Goal: Task Accomplishment & Management: Manage account settings

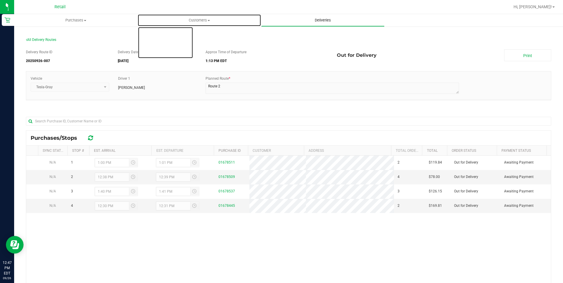
drag, startPoint x: 216, startPoint y: 24, endPoint x: 261, endPoint y: 24, distance: 45.6
click at [216, 24] on uib-tab-heading "Customers All customers Add a new customer All physicians" at bounding box center [199, 20] width 123 height 12
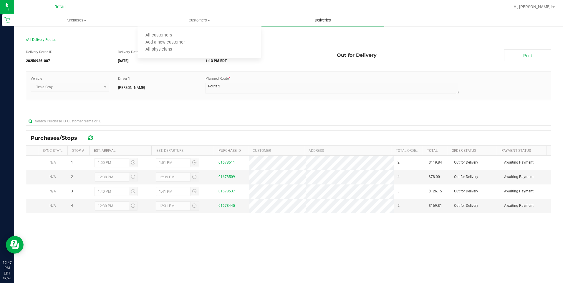
click at [332, 17] on uib-tab-heading "Deliveries" at bounding box center [322, 20] width 123 height 12
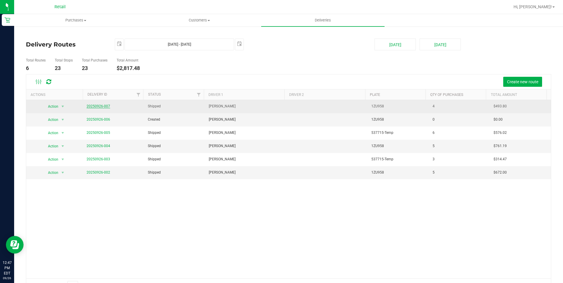
click at [103, 105] on link "20250926-007" at bounding box center [98, 106] width 24 height 4
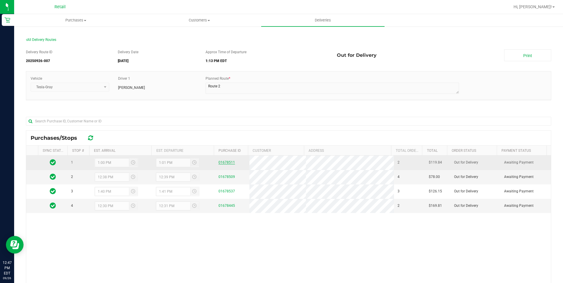
click at [221, 160] on link "01678511" at bounding box center [226, 162] width 16 height 4
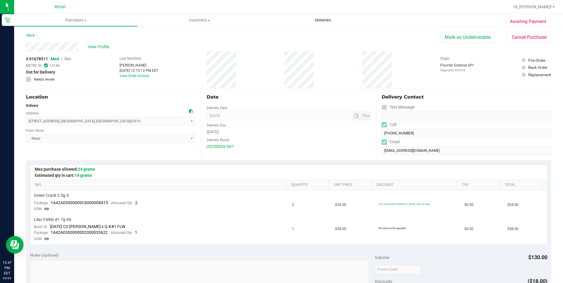
click at [320, 21] on span "Deliveries" at bounding box center [323, 20] width 32 height 5
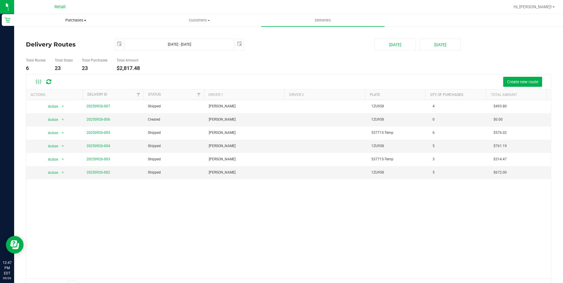
click at [84, 19] on span "Purchases" at bounding box center [75, 20] width 123 height 5
click at [78, 35] on li "Summary of purchases" at bounding box center [75, 35] width 123 height 7
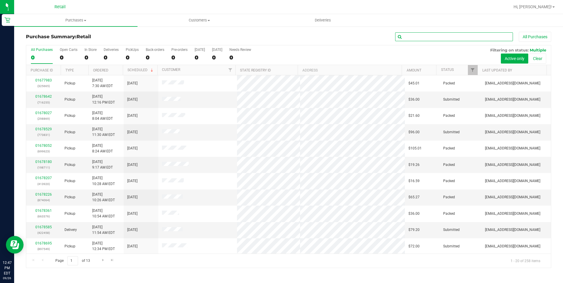
drag, startPoint x: 460, startPoint y: 39, endPoint x: 451, endPoint y: 48, distance: 13.1
click at [460, 37] on input "text" at bounding box center [454, 36] width 118 height 9
type input "zecca"
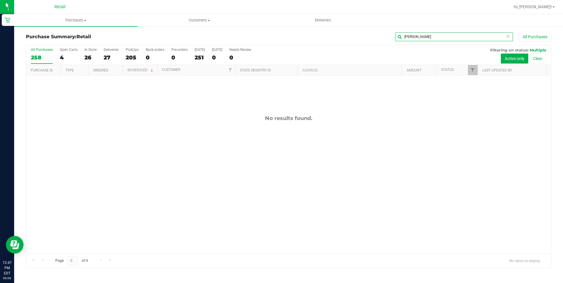
drag, startPoint x: 439, startPoint y: 38, endPoint x: 370, endPoint y: 38, distance: 68.6
click at [370, 38] on div "zecca All Purchases" at bounding box center [376, 37] width 350 height 10
type input "am"
click at [201, 16] on uib-tab-heading "Customers All customers Add a new customer All physicians" at bounding box center [199, 20] width 123 height 12
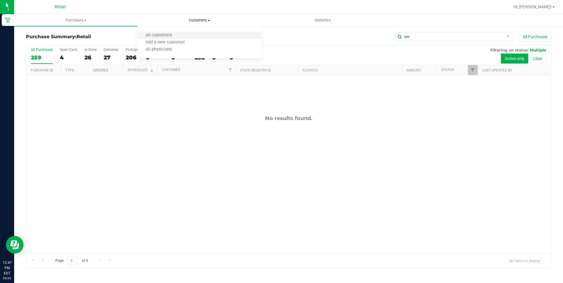
click at [183, 33] on li "All customers" at bounding box center [198, 35] width 123 height 7
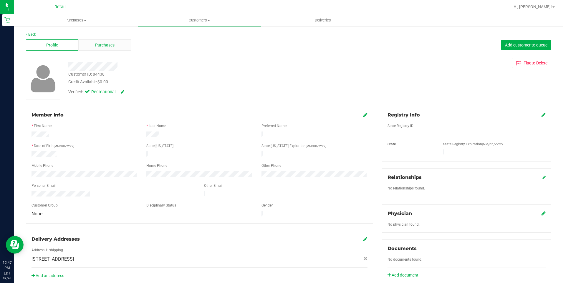
click at [94, 44] on div "Purchases" at bounding box center [104, 44] width 52 height 11
click at [322, 19] on span "Deliveries" at bounding box center [323, 20] width 32 height 5
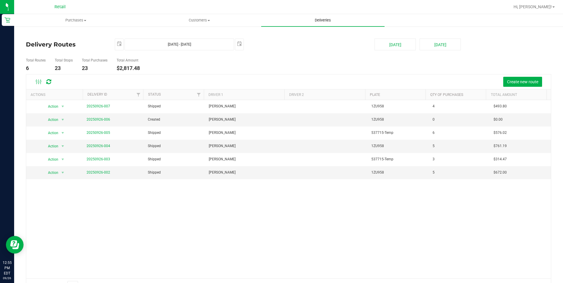
click at [328, 21] on span "Deliveries" at bounding box center [323, 20] width 32 height 5
click at [68, 19] on span "Purchases" at bounding box center [75, 20] width 123 height 5
click at [36, 43] on span "Fulfillment" at bounding box center [32, 42] width 36 height 5
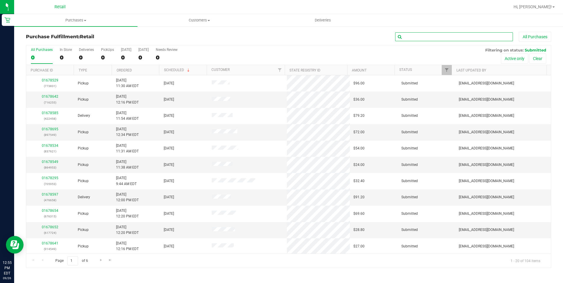
click at [411, 37] on input "text" at bounding box center [454, 36] width 118 height 9
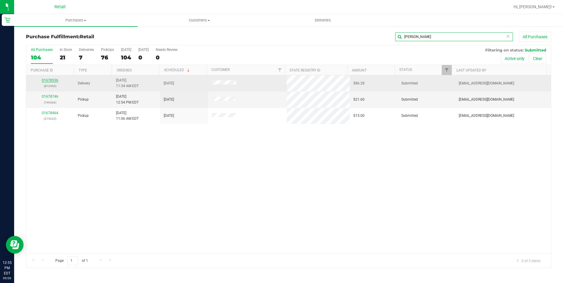
type input "donna"
click at [53, 79] on link "01678536" at bounding box center [50, 80] width 16 height 4
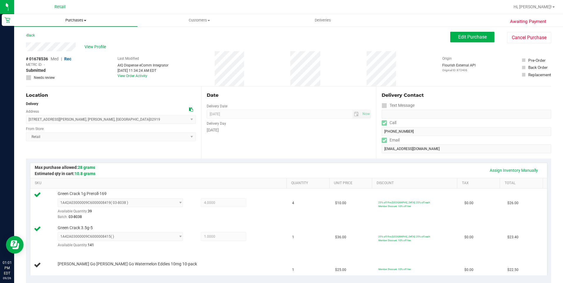
click at [74, 19] on span "Purchases" at bounding box center [75, 20] width 123 height 5
click at [57, 43] on li "Fulfillment" at bounding box center [75, 42] width 123 height 7
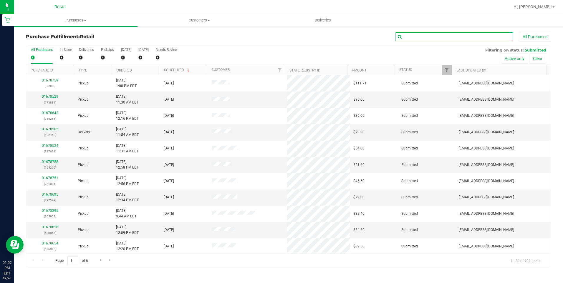
click at [469, 34] on input "text" at bounding box center [454, 36] width 118 height 9
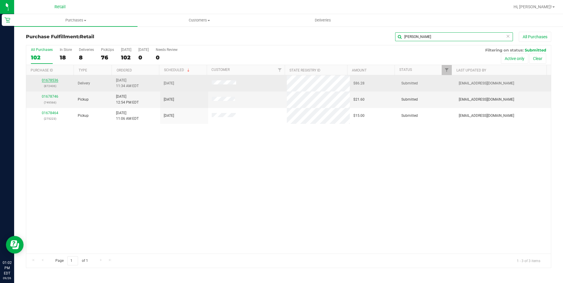
type input "donna"
click at [53, 81] on link "01678536" at bounding box center [50, 80] width 16 height 4
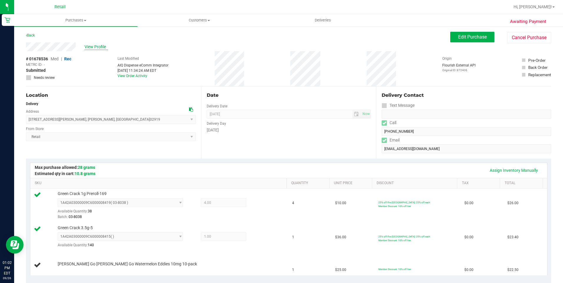
click at [96, 46] on span "View Profile" at bounding box center [96, 47] width 24 height 6
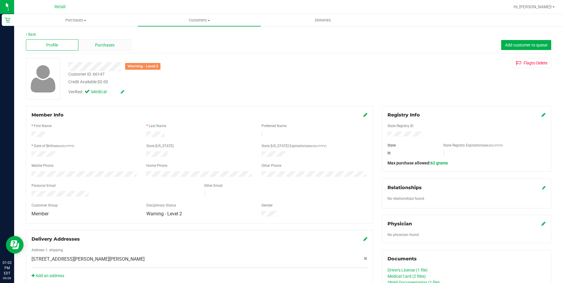
click at [101, 46] on span "Purchases" at bounding box center [104, 45] width 19 height 6
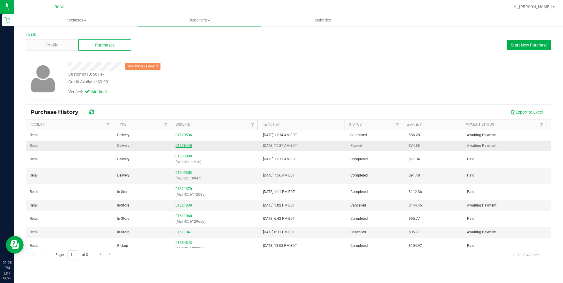
click at [184, 146] on link "01678440" at bounding box center [183, 146] width 16 height 4
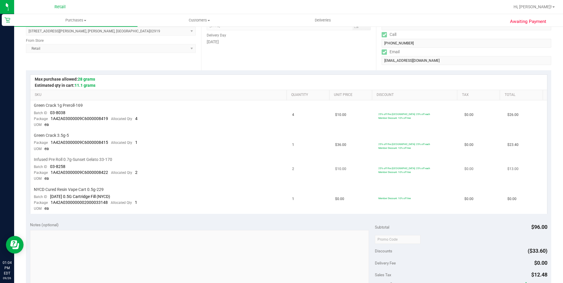
scroll to position [59, 0]
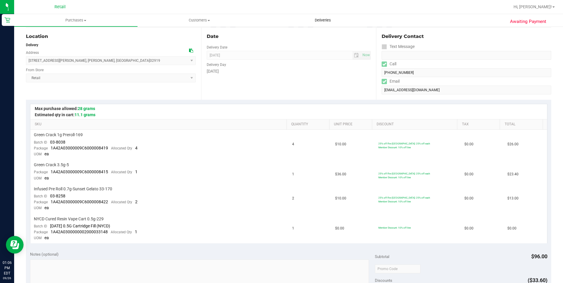
click at [322, 20] on span "Deliveries" at bounding box center [323, 20] width 32 height 5
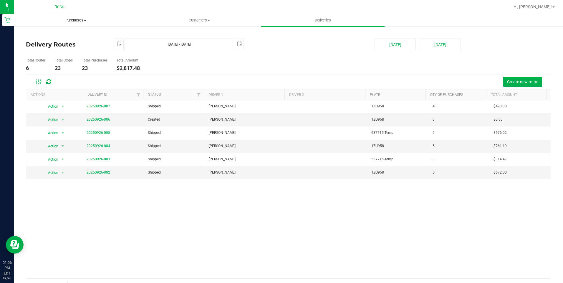
click at [76, 20] on span "Purchases" at bounding box center [75, 20] width 123 height 5
click at [48, 36] on span "Summary of purchases" at bounding box center [44, 35] width 60 height 5
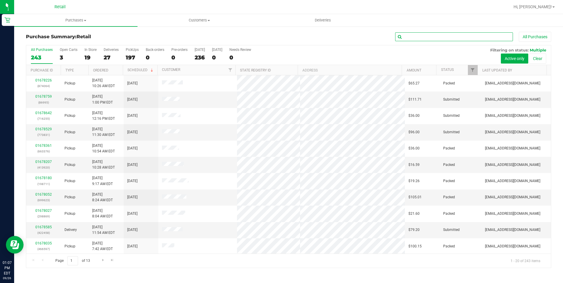
click at [437, 39] on input "text" at bounding box center [454, 36] width 118 height 9
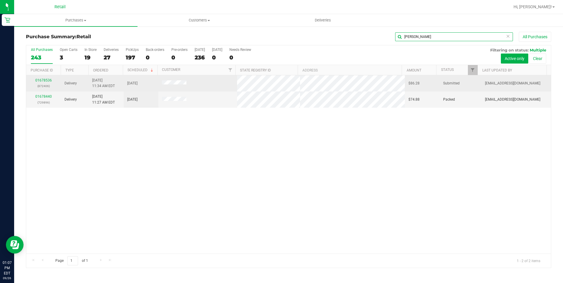
type input "donna laplante"
click at [44, 82] on div "01678536 (872406)" at bounding box center [44, 83] width 28 height 11
click at [43, 80] on link "01678536" at bounding box center [43, 80] width 16 height 4
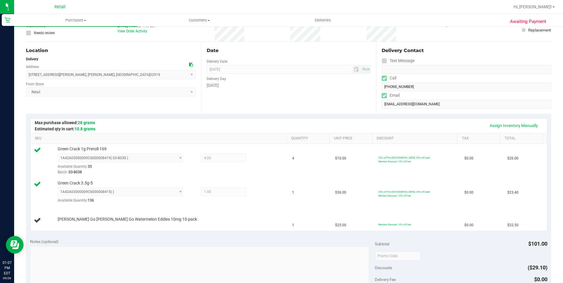
scroll to position [59, 0]
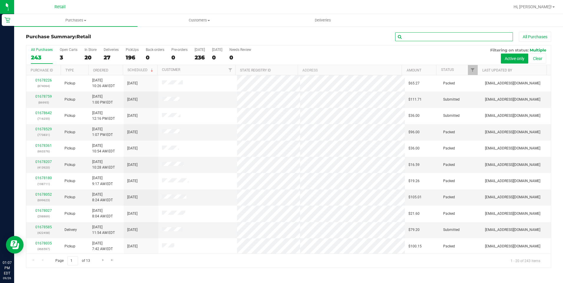
click at [403, 36] on input "text" at bounding box center [454, 36] width 118 height 9
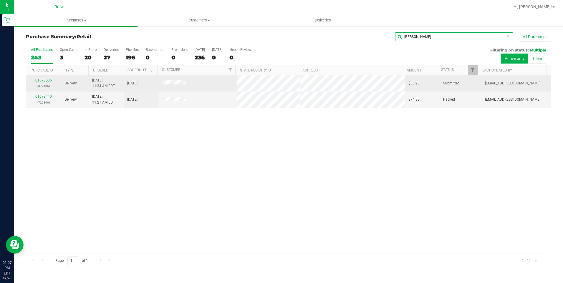
type input "donna laplante"
click at [40, 81] on link "01678536" at bounding box center [43, 80] width 16 height 4
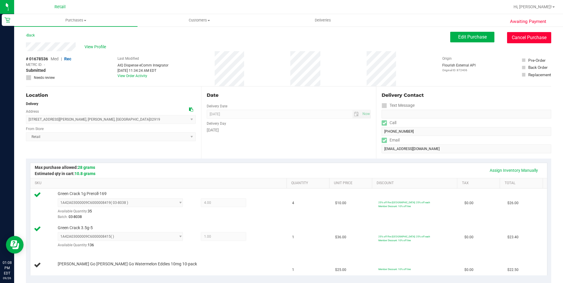
click at [522, 40] on button "Cancel Purchase" at bounding box center [529, 37] width 44 height 11
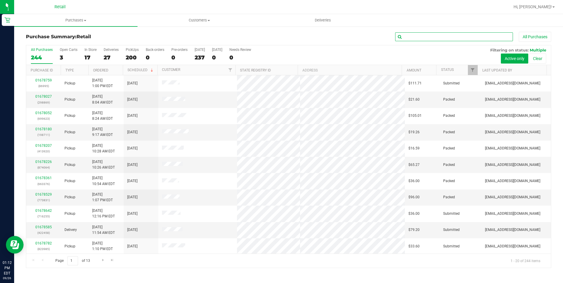
click at [429, 39] on input "text" at bounding box center [454, 36] width 118 height 9
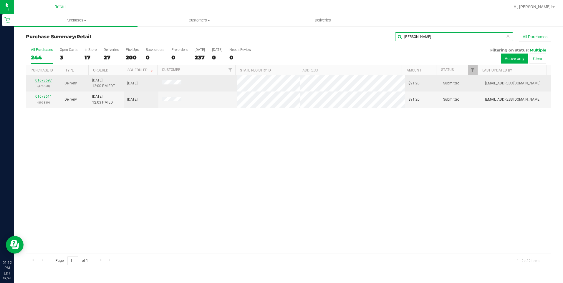
type input "justine king"
click at [47, 80] on link "01678597" at bounding box center [43, 80] width 16 height 4
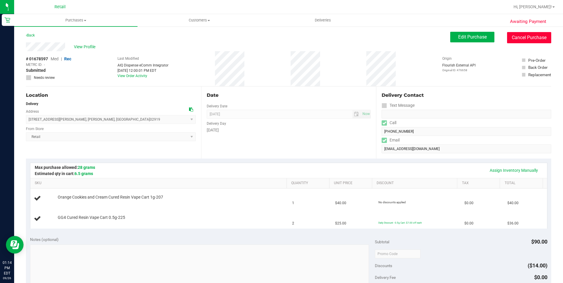
drag, startPoint x: 523, startPoint y: 39, endPoint x: 307, endPoint y: 36, distance: 216.3
click at [523, 39] on button "Cancel Purchase" at bounding box center [529, 37] width 44 height 11
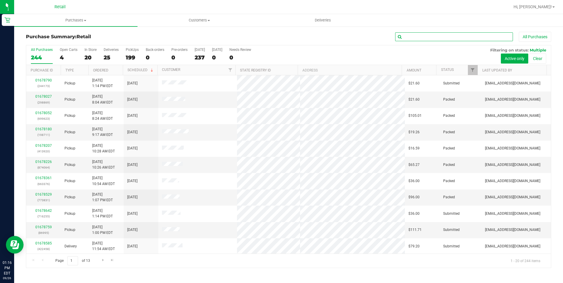
click at [440, 36] on input "text" at bounding box center [454, 36] width 118 height 9
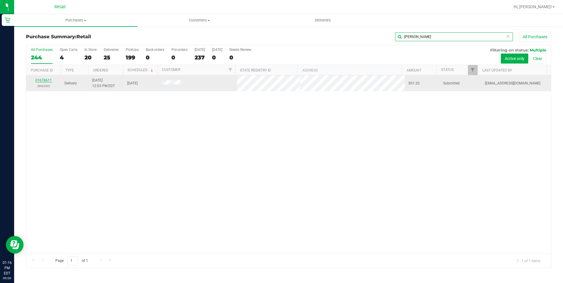
type input "justine king"
click at [51, 80] on link "01678611" at bounding box center [43, 80] width 16 height 4
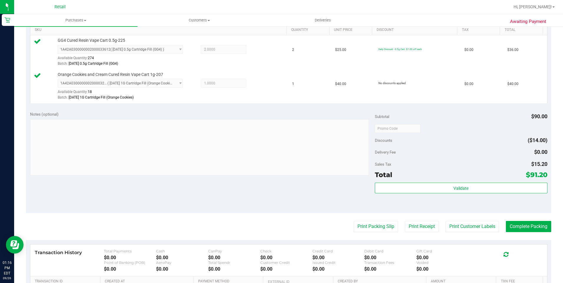
scroll to position [232, 0]
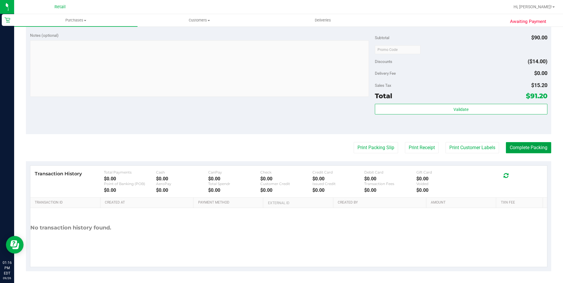
click at [524, 145] on button "Complete Packing" at bounding box center [527, 147] width 45 height 11
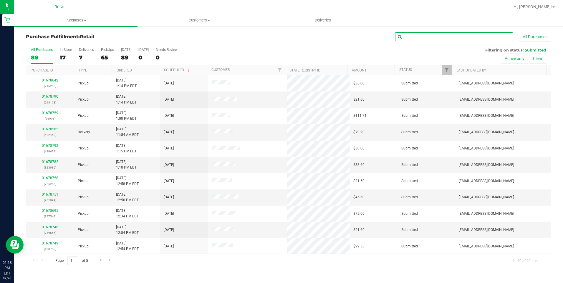
click at [442, 38] on input "text" at bounding box center [454, 36] width 118 height 9
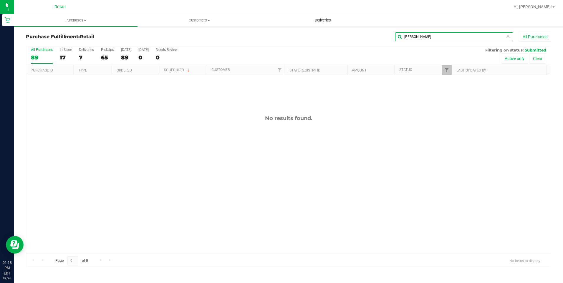
type input "donna Laplante"
click at [331, 22] on span "Deliveries" at bounding box center [323, 20] width 32 height 5
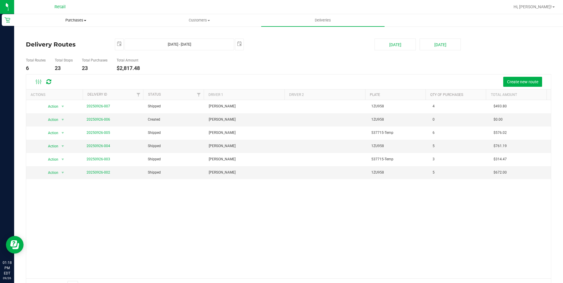
click at [73, 19] on span "Purchases" at bounding box center [75, 20] width 123 height 5
click at [58, 44] on li "Fulfillment" at bounding box center [75, 42] width 123 height 7
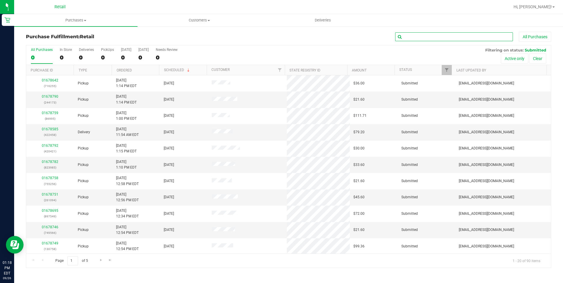
click at [410, 34] on input "text" at bounding box center [454, 36] width 118 height 9
click at [411, 36] on input "text" at bounding box center [454, 36] width 118 height 9
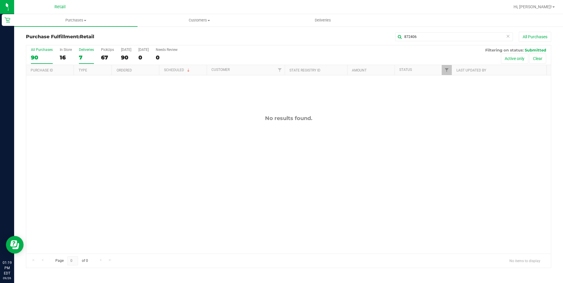
click at [89, 49] on div "Deliveries" at bounding box center [86, 50] width 15 height 4
click at [0, 0] on input "Deliveries 7" at bounding box center [0, 0] width 0 height 0
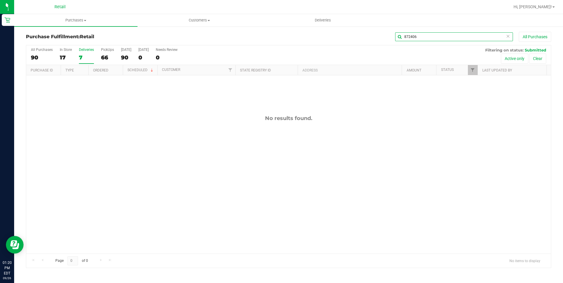
click at [418, 37] on input "872406" at bounding box center [454, 36] width 118 height 9
type input "8"
type input "d"
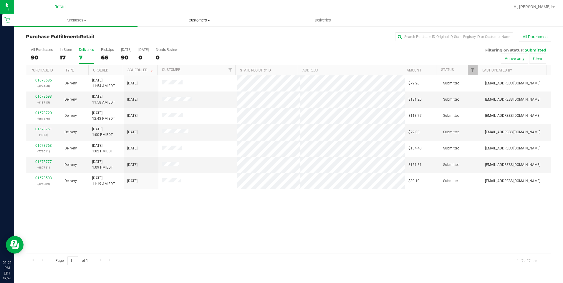
click at [197, 19] on span "Customers" at bounding box center [199, 20] width 123 height 5
click at [154, 36] on span "All customers" at bounding box center [158, 35] width 42 height 5
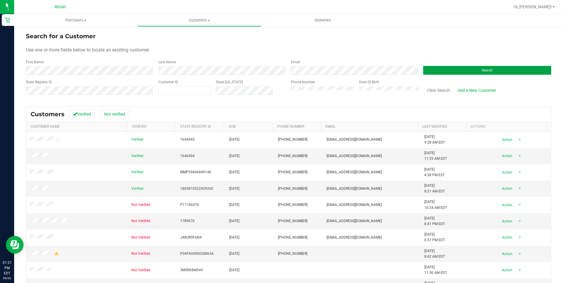
click at [438, 74] on button "Search" at bounding box center [487, 70] width 128 height 9
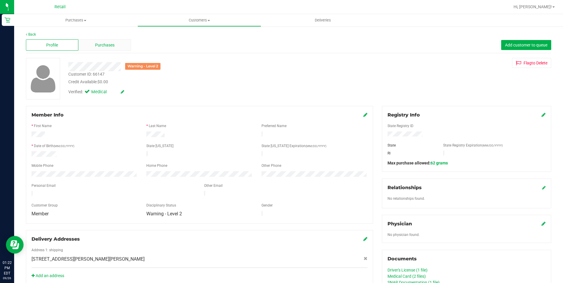
click at [100, 50] on div "Purchases" at bounding box center [104, 44] width 52 height 11
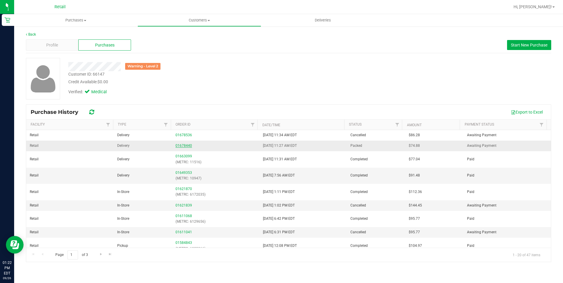
click at [178, 147] on link "01678440" at bounding box center [183, 146] width 16 height 4
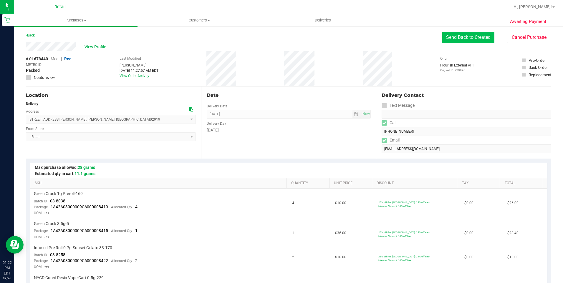
click at [448, 36] on button "Send Back to Created" at bounding box center [468, 37] width 52 height 11
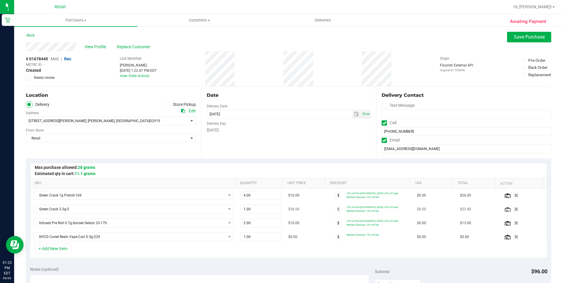
drag, startPoint x: 335, startPoint y: 196, endPoint x: 333, endPoint y: 204, distance: 7.9
click at [335, 196] on span at bounding box center [338, 195] width 9 height 9
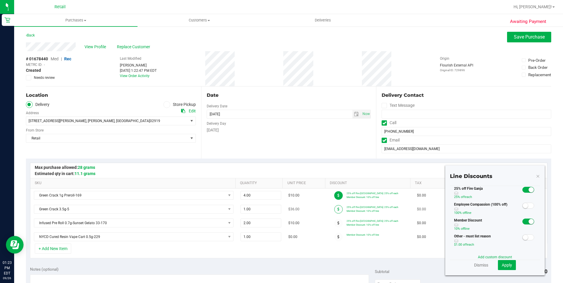
click at [337, 208] on icon at bounding box center [338, 209] width 2 height 4
click at [524, 220] on span at bounding box center [528, 222] width 12 height 6
click at [501, 267] on span "Apply" at bounding box center [506, 265] width 10 height 5
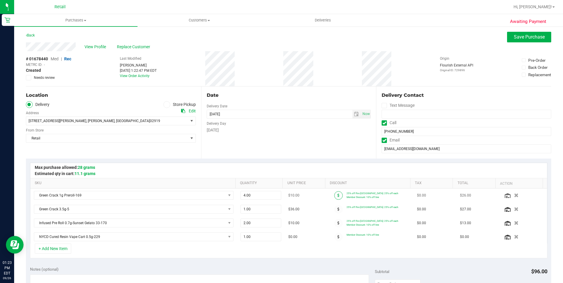
click at [337, 194] on icon at bounding box center [338, 196] width 2 height 4
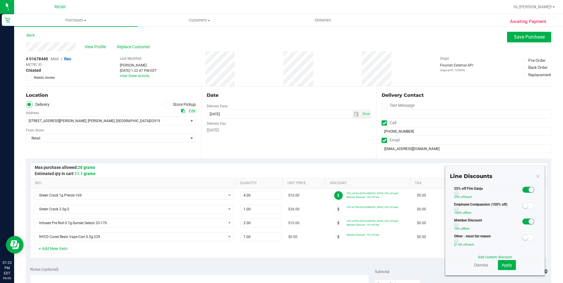
click at [527, 218] on div at bounding box center [528, 221] width 12 height 7
click at [528, 220] on small at bounding box center [530, 221] width 5 height 5
click at [508, 266] on button "Apply" at bounding box center [507, 265] width 18 height 10
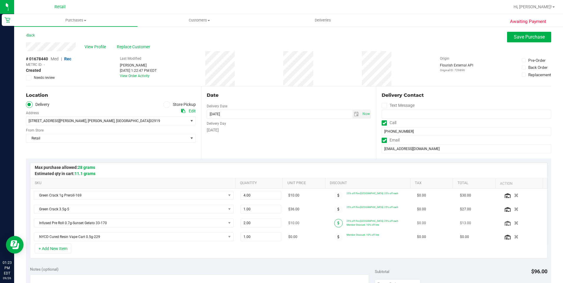
click at [337, 224] on icon at bounding box center [338, 223] width 2 height 4
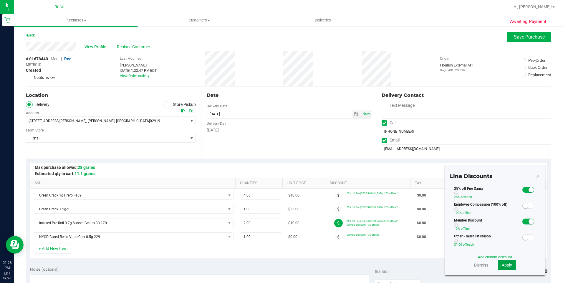
click at [503, 263] on span "Apply" at bounding box center [506, 265] width 10 height 5
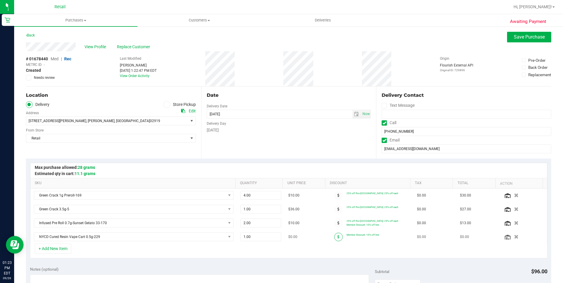
click at [337, 238] on icon at bounding box center [338, 237] width 2 height 4
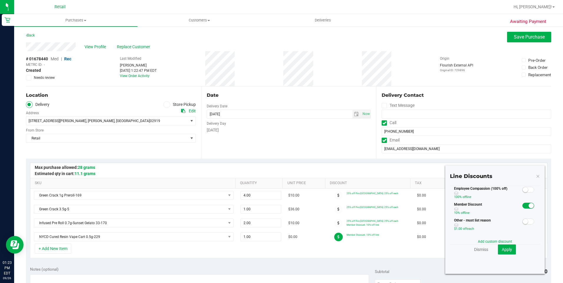
click at [528, 206] on small at bounding box center [530, 205] width 5 height 5
click at [503, 249] on span "Apply" at bounding box center [506, 249] width 10 height 5
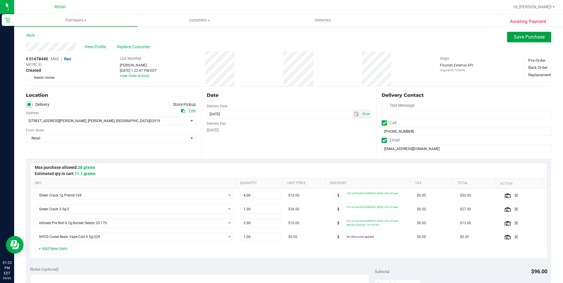
click at [523, 36] on span "Save Purchase" at bounding box center [528, 37] width 31 height 6
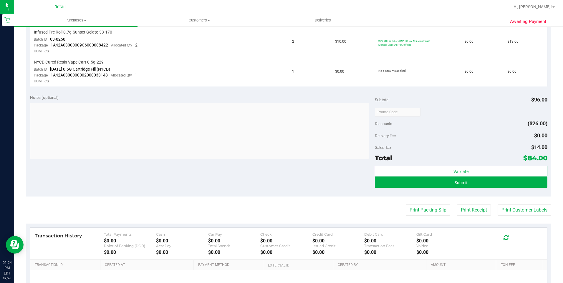
scroll to position [235, 0]
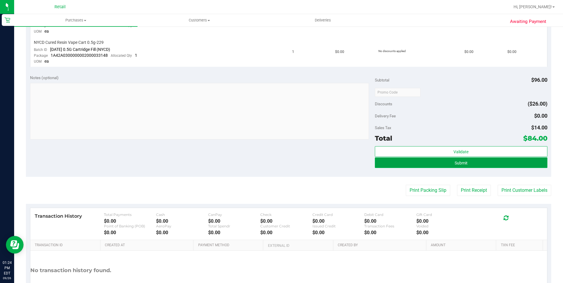
click at [443, 162] on button "Submit" at bounding box center [461, 162] width 172 height 11
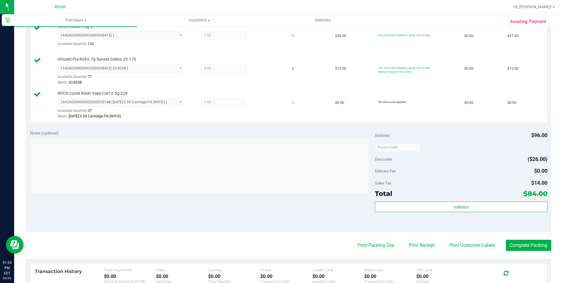
scroll to position [206, 0]
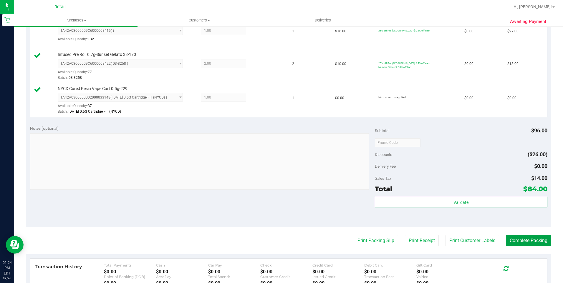
drag, startPoint x: 531, startPoint y: 238, endPoint x: 530, endPoint y: 229, distance: 9.1
click at [531, 238] on button "Complete Packing" at bounding box center [527, 240] width 45 height 11
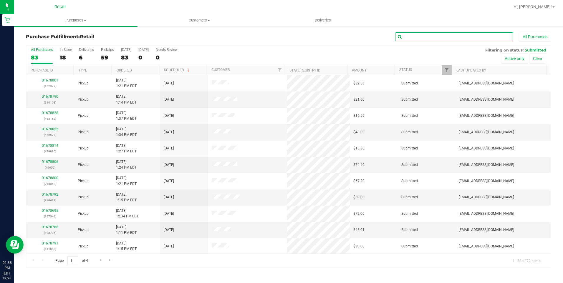
click at [431, 39] on input "text" at bounding box center [454, 36] width 118 height 9
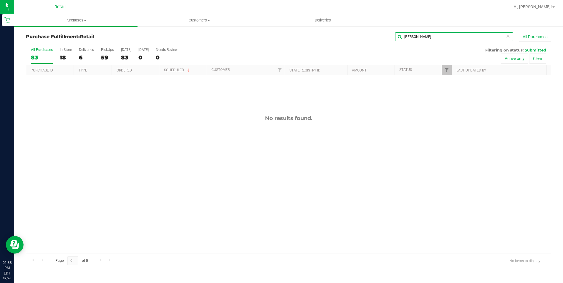
type input "dene barros"
click at [325, 21] on span "Deliveries" at bounding box center [323, 20] width 32 height 5
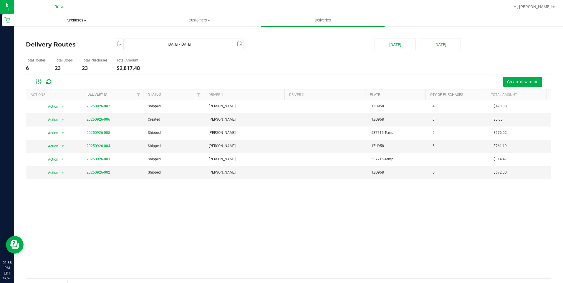
click at [81, 20] on span "Purchases" at bounding box center [75, 20] width 123 height 5
click at [43, 42] on span "Fulfillment" at bounding box center [32, 42] width 36 height 5
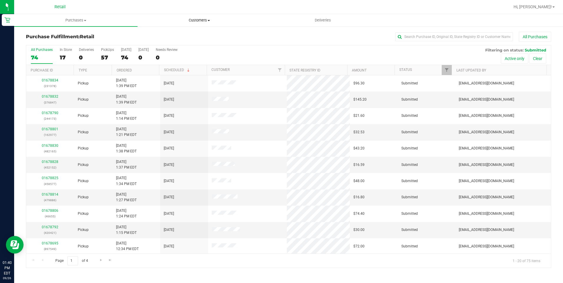
click at [201, 21] on span "Customers" at bounding box center [199, 20] width 123 height 5
click at [171, 37] on span "All customers" at bounding box center [158, 35] width 42 height 5
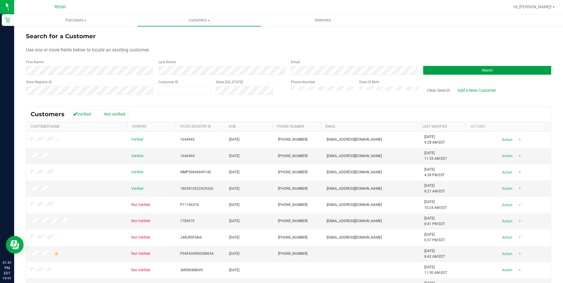
click at [454, 69] on button "Search" at bounding box center [487, 70] width 128 height 9
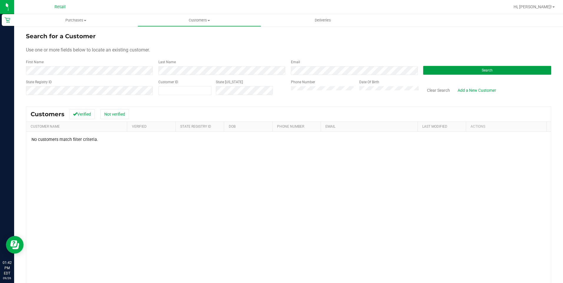
click at [434, 68] on button "Search" at bounding box center [487, 70] width 128 height 9
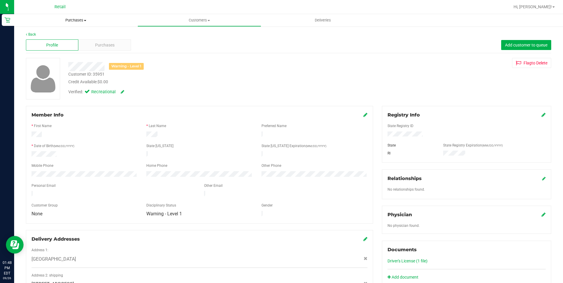
click at [71, 16] on uib-tab-heading "Purchases Summary of purchases Fulfillment All purchases" at bounding box center [75, 20] width 123 height 12
click at [41, 40] on span "Fulfillment" at bounding box center [32, 42] width 36 height 5
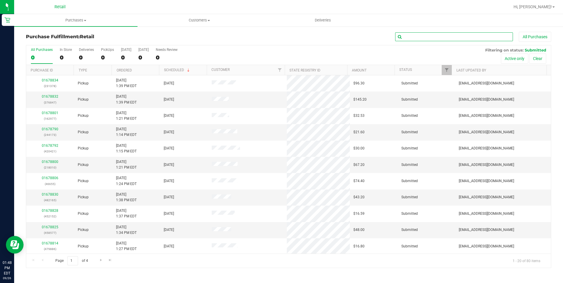
click at [427, 36] on input "text" at bounding box center [454, 36] width 118 height 9
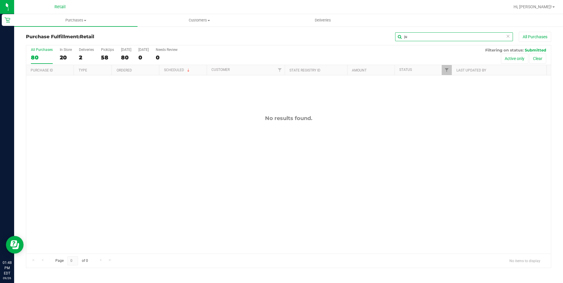
type input "j"
type input "l"
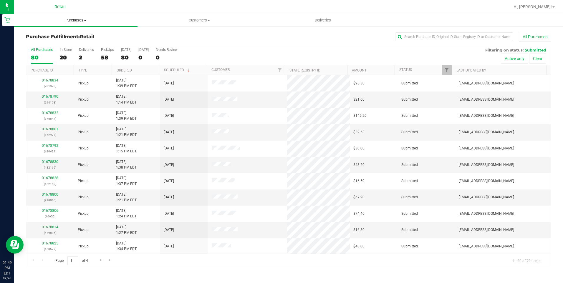
click at [73, 20] on span "Purchases" at bounding box center [75, 20] width 123 height 5
click at [327, 19] on span "Deliveries" at bounding box center [323, 20] width 32 height 5
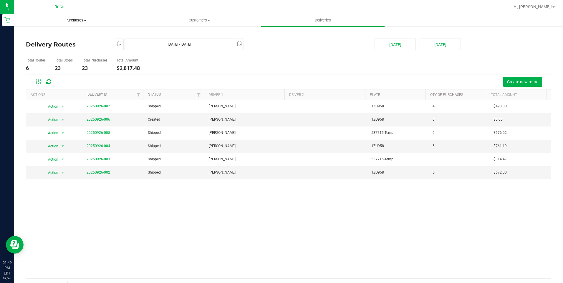
click at [82, 20] on span "Purchases" at bounding box center [75, 20] width 123 height 5
click at [45, 42] on span "Fulfillment" at bounding box center [32, 42] width 36 height 5
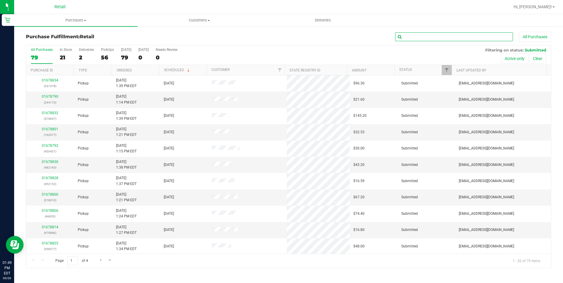
click at [420, 36] on input "text" at bounding box center [454, 36] width 118 height 9
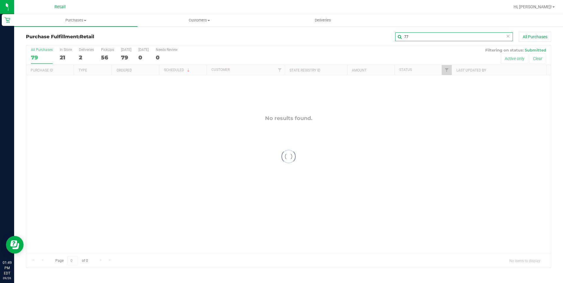
type input "7"
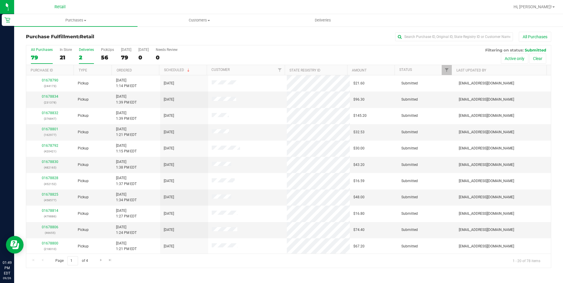
click at [87, 49] on div "Deliveries" at bounding box center [86, 50] width 15 height 4
click at [0, 0] on input "Deliveries 2" at bounding box center [0, 0] width 0 height 0
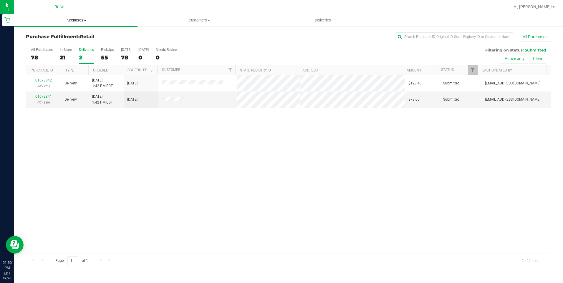
click at [70, 21] on span "Purchases" at bounding box center [75, 20] width 123 height 5
click at [194, 21] on span "Customers" at bounding box center [199, 20] width 123 height 5
click at [167, 34] on span "All customers" at bounding box center [158, 35] width 42 height 5
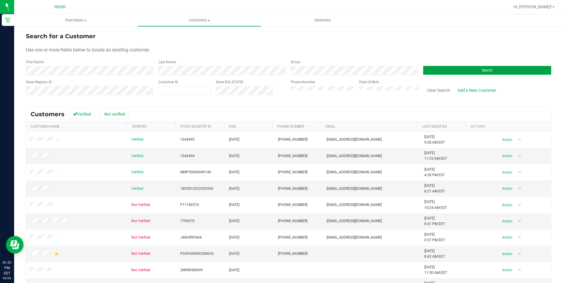
click at [447, 70] on button "Search" at bounding box center [487, 70] width 128 height 9
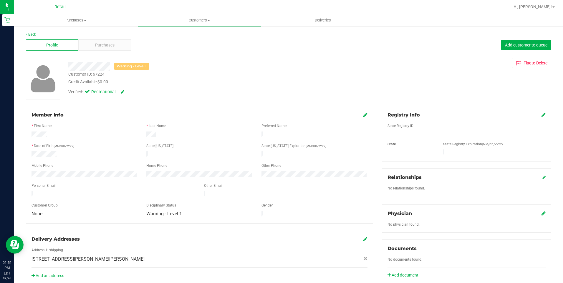
click at [30, 34] on link "Back" at bounding box center [31, 34] width 10 height 4
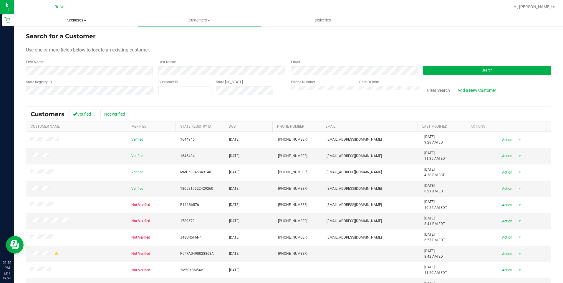
click at [71, 19] on span "Purchases" at bounding box center [75, 20] width 123 height 5
click at [466, 65] on div "Search" at bounding box center [484, 67] width 132 height 16
click at [466, 69] on button "Search" at bounding box center [487, 70] width 128 height 9
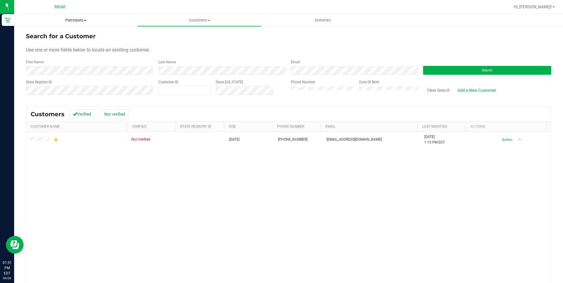
click at [72, 21] on span "Purchases" at bounding box center [75, 20] width 123 height 5
click at [40, 50] on span "All purchases" at bounding box center [35, 49] width 42 height 5
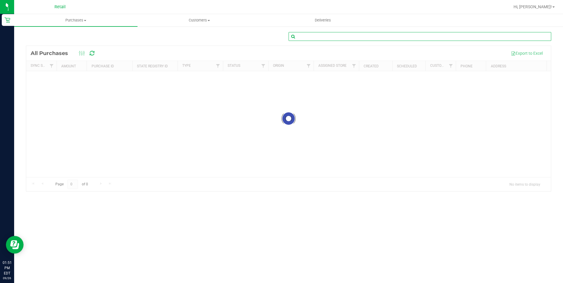
click at [309, 36] on input "text" at bounding box center [419, 36] width 262 height 9
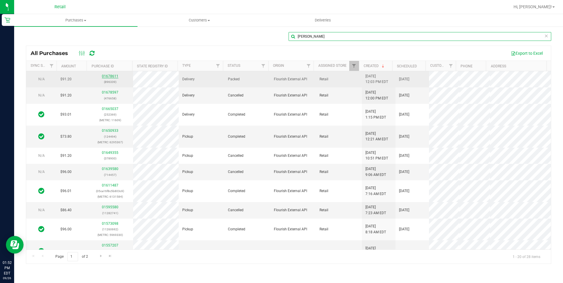
type input "justine king"
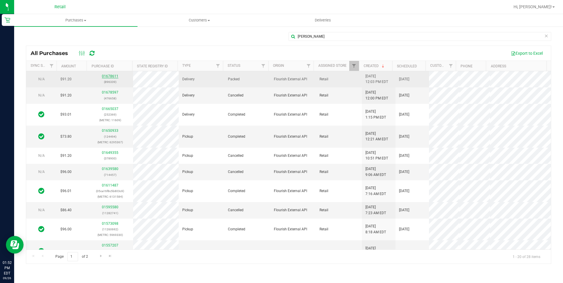
click at [112, 74] on link "01678611" at bounding box center [110, 76] width 16 height 4
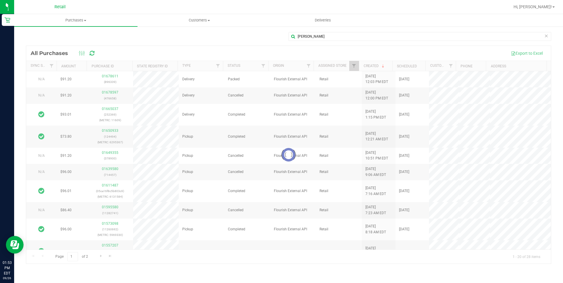
click at [112, 92] on div at bounding box center [288, 155] width 524 height 218
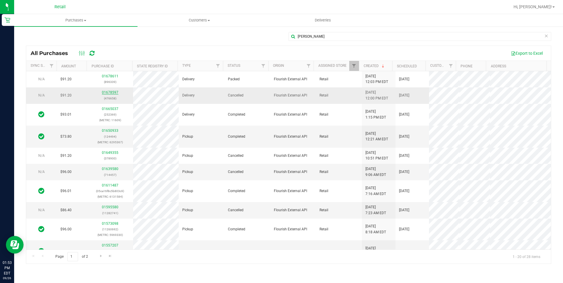
click at [112, 92] on link "01678597" at bounding box center [110, 92] width 16 height 4
click at [80, 20] on span "Purchases" at bounding box center [75, 20] width 123 height 5
click at [54, 45] on li "Fulfillment" at bounding box center [75, 42] width 123 height 7
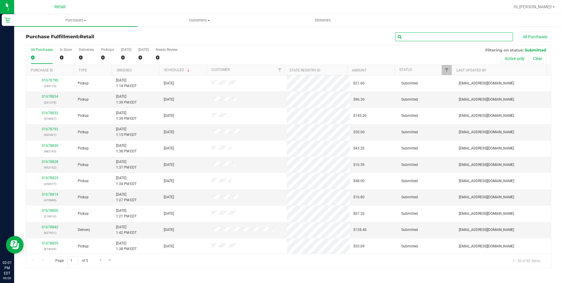
click at [407, 37] on input "text" at bounding box center [454, 36] width 118 height 9
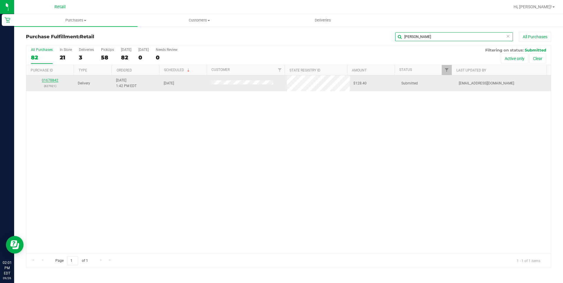
type input "kathleen"
click at [50, 81] on link "01678842" at bounding box center [50, 80] width 16 height 4
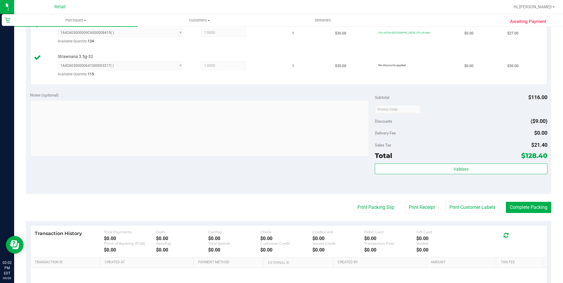
scroll to position [235, 0]
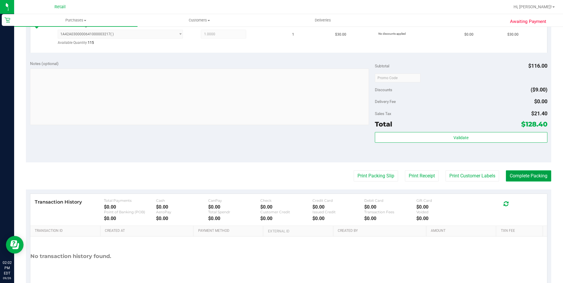
click at [529, 177] on button "Complete Packing" at bounding box center [527, 175] width 45 height 11
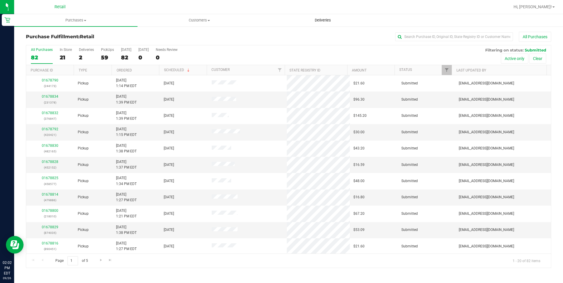
click at [317, 17] on uib-tab-heading "Deliveries" at bounding box center [322, 20] width 123 height 12
click at [317, 20] on span "Deliveries" at bounding box center [323, 20] width 32 height 5
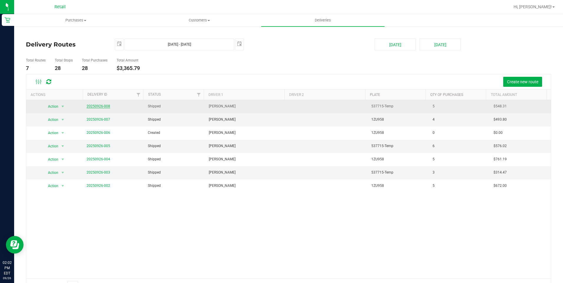
click at [105, 108] on link "20250926-008" at bounding box center [98, 106] width 24 height 4
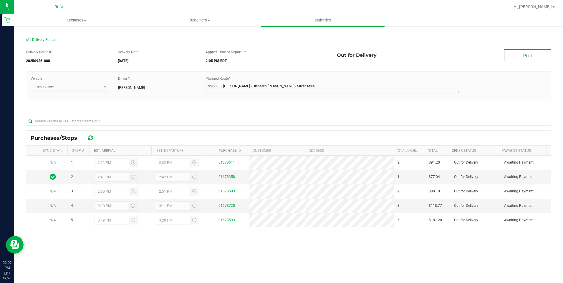
click at [520, 57] on link "Print" at bounding box center [527, 55] width 47 height 12
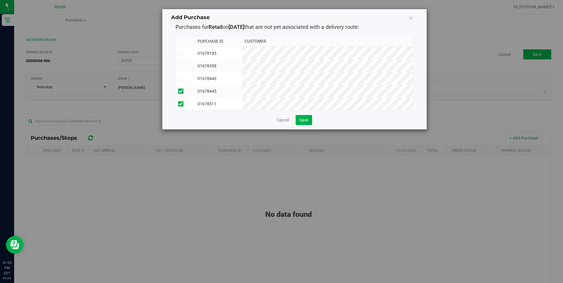
click at [410, 19] on icon at bounding box center [410, 18] width 5 height 8
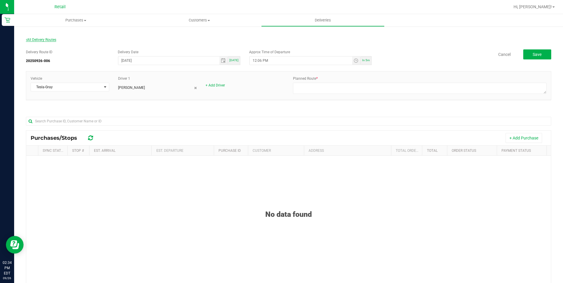
click at [44, 40] on span "All Delivery Routes" at bounding box center [41, 40] width 30 height 4
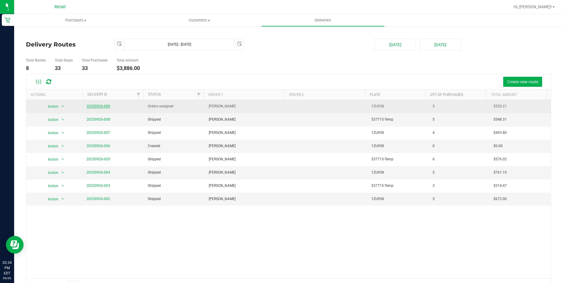
click at [104, 105] on link "20250926-009" at bounding box center [98, 106] width 24 height 4
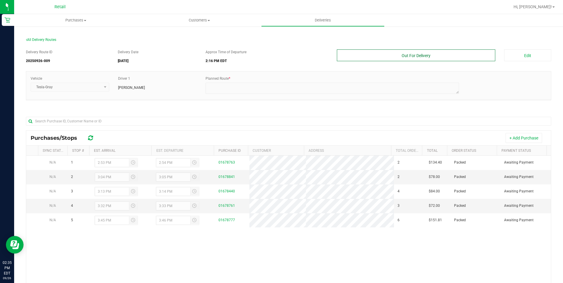
click at [465, 54] on button "Out For Delivery" at bounding box center [416, 55] width 159 height 12
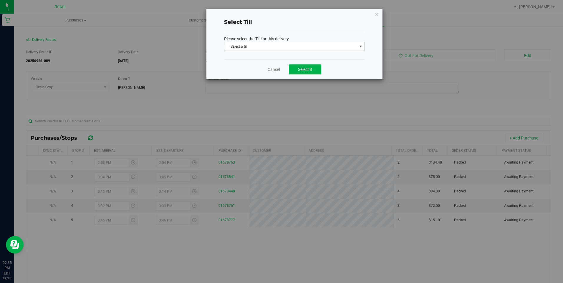
click at [364, 46] on span "Select a till" at bounding box center [294, 46] width 141 height 9
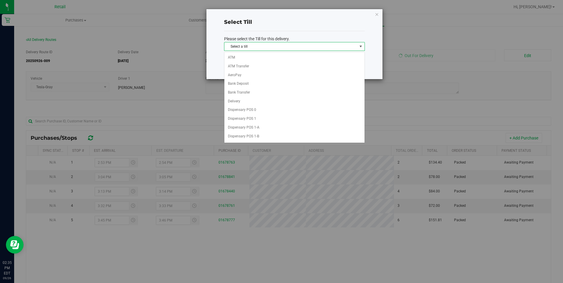
click at [362, 46] on span "select" at bounding box center [360, 46] width 5 height 5
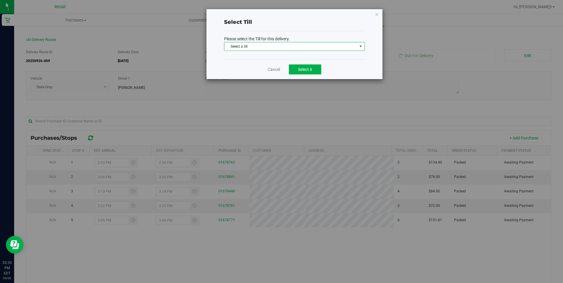
click at [362, 46] on span "select" at bounding box center [360, 46] width 5 height 5
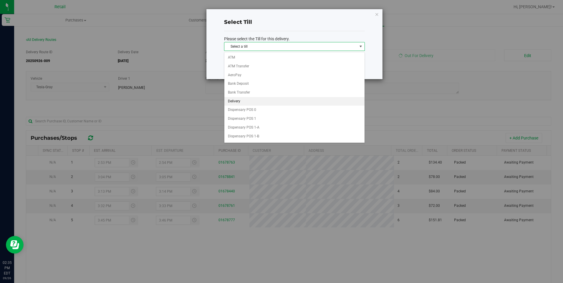
click at [229, 99] on li "Delivery" at bounding box center [294, 101] width 140 height 9
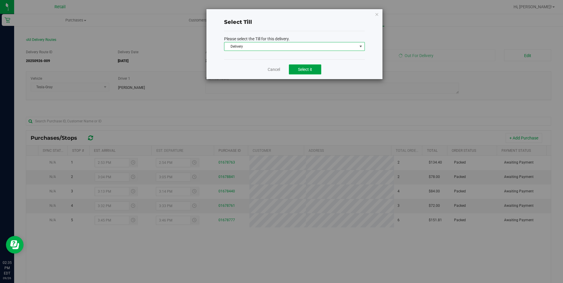
click at [295, 71] on button "Select it" at bounding box center [305, 69] width 32 height 10
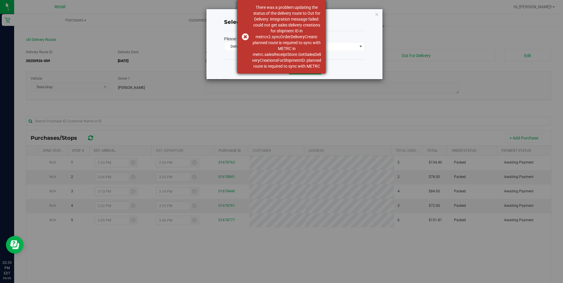
click at [243, 36] on div "There was a problem updating the status of the delivery route to Out for Delive…" at bounding box center [281, 37] width 88 height 74
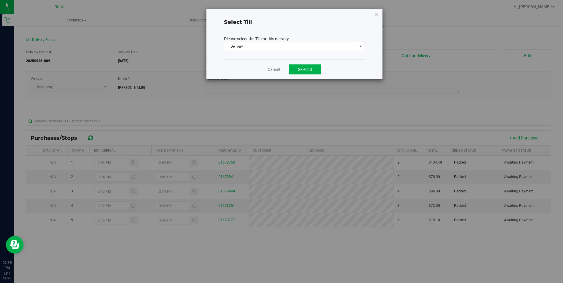
click at [375, 14] on icon at bounding box center [377, 14] width 4 height 7
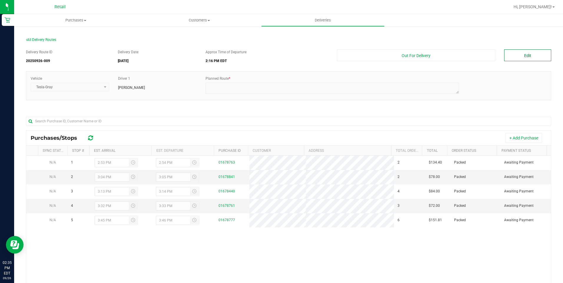
drag, startPoint x: 532, startPoint y: 55, endPoint x: 528, endPoint y: 56, distance: 3.7
click at [528, 56] on button "Edit" at bounding box center [527, 55] width 47 height 12
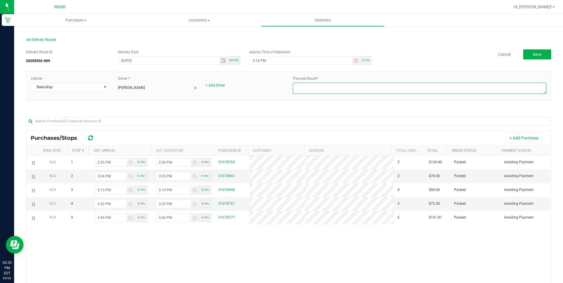
click at [309, 87] on textarea at bounding box center [419, 88] width 253 height 11
type textarea "Freddy driver"
click at [540, 52] on button "Save" at bounding box center [537, 54] width 28 height 10
click at [257, 62] on input "2:16 PM" at bounding box center [300, 60] width 102 height 8
type input "2:40 PM"
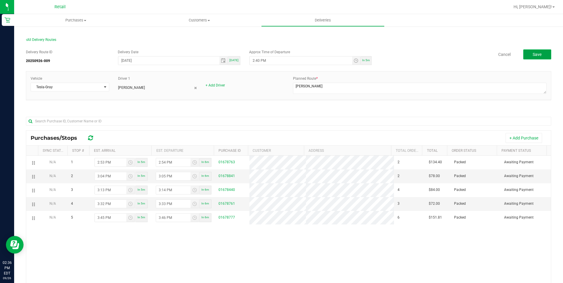
click at [537, 55] on button "Save" at bounding box center [537, 54] width 28 height 10
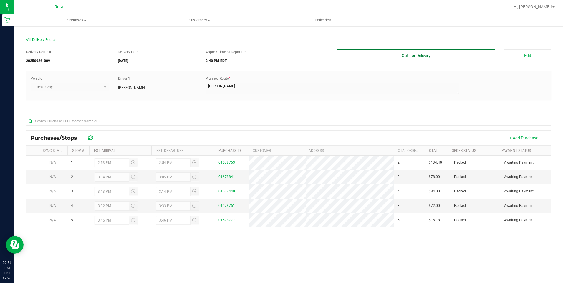
click at [377, 55] on button "Out For Delivery" at bounding box center [416, 55] width 159 height 12
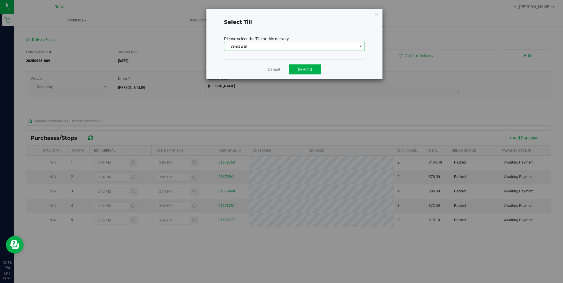
click at [362, 48] on span "select" at bounding box center [360, 46] width 5 height 5
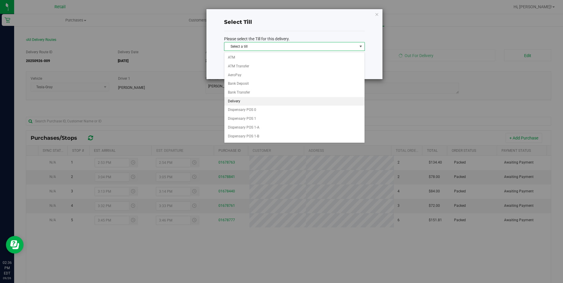
click at [234, 103] on li "Delivery" at bounding box center [294, 101] width 140 height 9
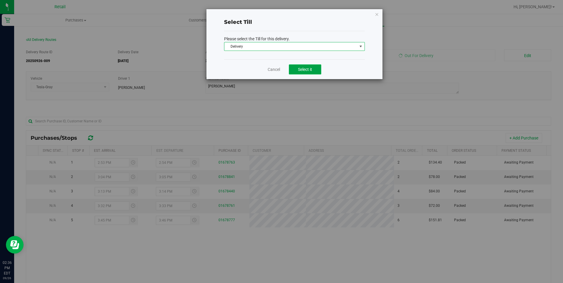
click at [306, 66] on button "Select it" at bounding box center [305, 69] width 32 height 10
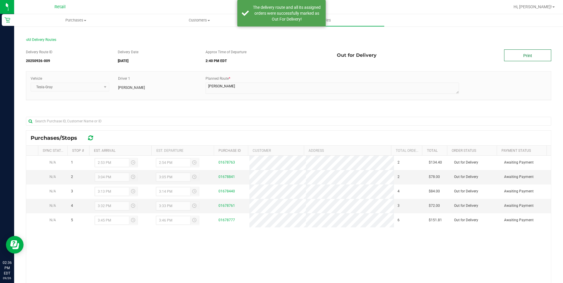
click at [508, 53] on link "Print" at bounding box center [527, 55] width 47 height 12
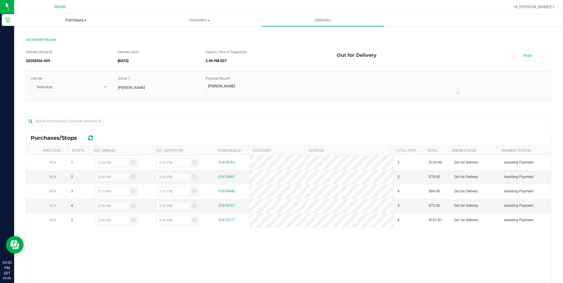
click at [76, 20] on span "Purchases" at bounding box center [75, 20] width 123 height 5
click at [64, 37] on span "Summary of purchases" at bounding box center [44, 35] width 60 height 5
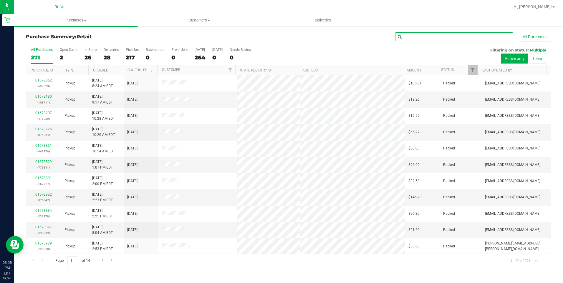
click at [429, 37] on input "text" at bounding box center [454, 36] width 118 height 9
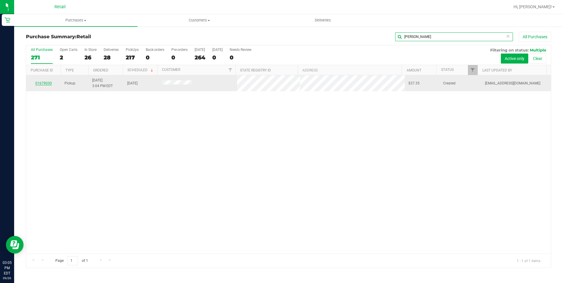
type input "clayton"
click at [46, 82] on link "01679030" at bounding box center [43, 83] width 16 height 4
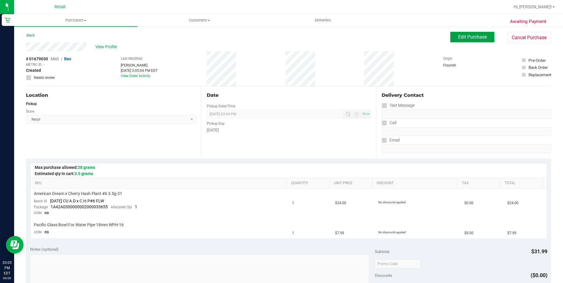
click at [461, 38] on span "Edit Purchase" at bounding box center [472, 37] width 29 height 6
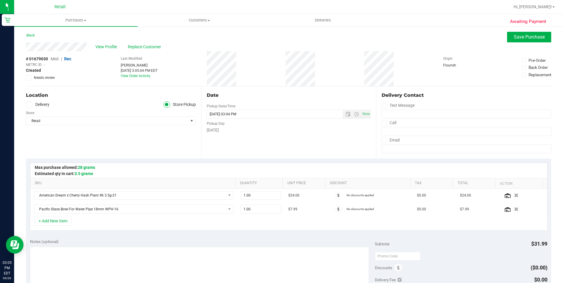
click at [32, 103] on span at bounding box center [29, 104] width 7 height 7
click at [0, 0] on input "Delivery" at bounding box center [0, 0] width 0 height 0
click at [31, 104] on icon at bounding box center [29, 104] width 4 height 0
click at [0, 0] on input "Delivery" at bounding box center [0, 0] width 0 height 0
click at [524, 35] on span "Save Purchase" at bounding box center [528, 37] width 31 height 6
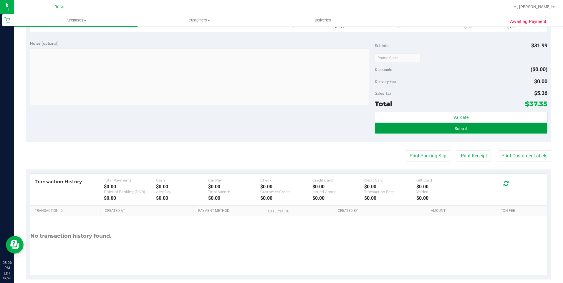
click at [467, 124] on button "Submit" at bounding box center [461, 128] width 172 height 11
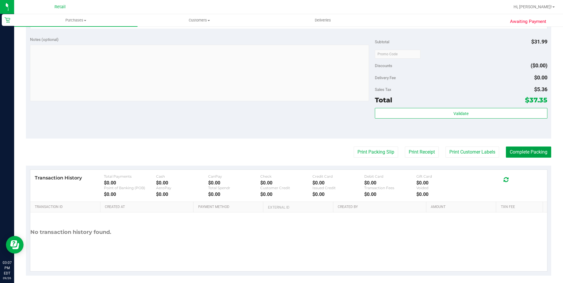
scroll to position [218, 0]
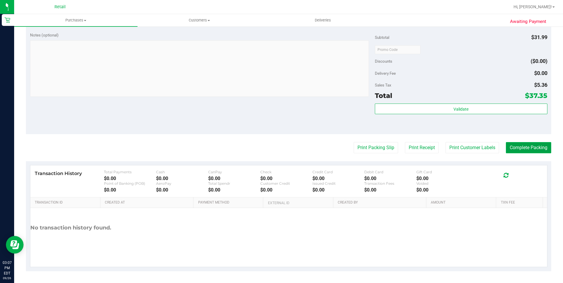
click at [519, 165] on purchase-details "Back Edit Purchase Cancel Purchase View Profile # 01679030 Med | Rec METRC ID: …" at bounding box center [288, 42] width 525 height 458
click at [513, 163] on div "Transaction History Total Payments $0.00 Cash $0.00 CanPay $0.00 Check $0.00 Cr…" at bounding box center [288, 216] width 525 height 110
click at [520, 144] on button "Complete Packing" at bounding box center [527, 147] width 45 height 11
click at [517, 146] on button "Complete Packing" at bounding box center [527, 147] width 45 height 11
click at [517, 146] on button "Complete Packing" at bounding box center [526, 147] width 50 height 11
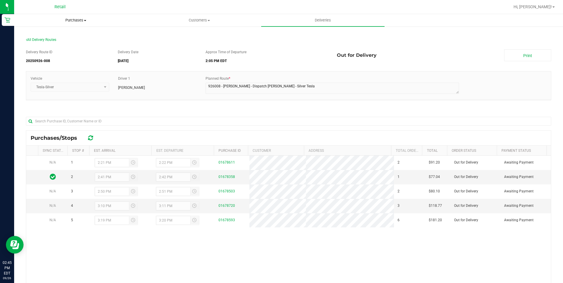
click at [79, 22] on span "Purchases" at bounding box center [75, 20] width 123 height 5
click at [70, 42] on li "Fulfillment" at bounding box center [75, 42] width 123 height 7
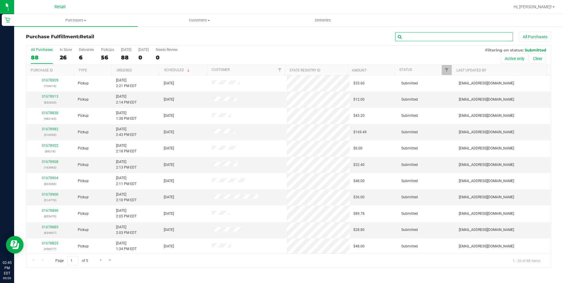
click at [443, 36] on input "text" at bounding box center [454, 36] width 118 height 9
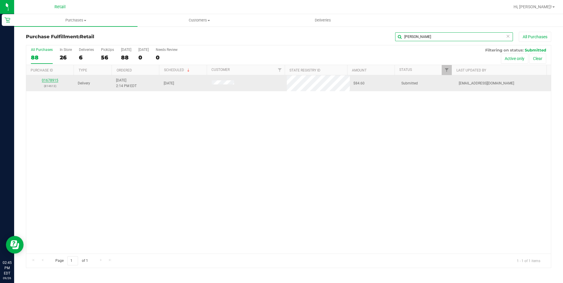
type input "[PERSON_NAME]"
click at [54, 81] on link "01678915" at bounding box center [50, 80] width 16 height 4
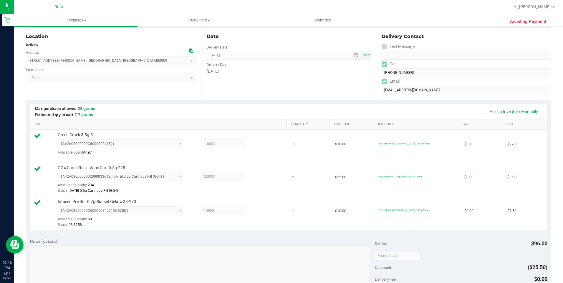
scroll to position [206, 0]
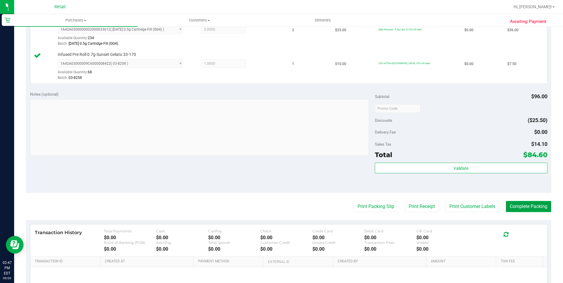
click at [531, 204] on button "Complete Packing" at bounding box center [527, 206] width 45 height 11
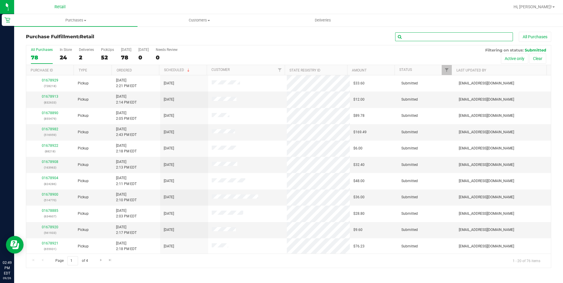
click at [412, 38] on input "text" at bounding box center [454, 36] width 118 height 9
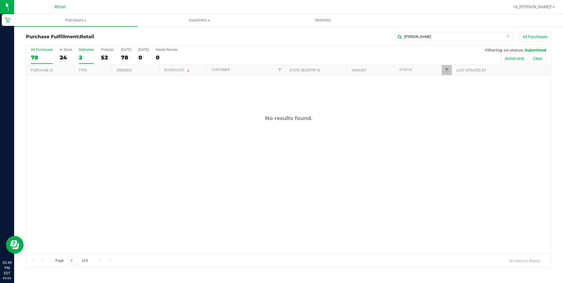
click at [91, 49] on div "Deliveries" at bounding box center [86, 50] width 15 height 4
click at [0, 0] on input "Deliveries 2" at bounding box center [0, 0] width 0 height 0
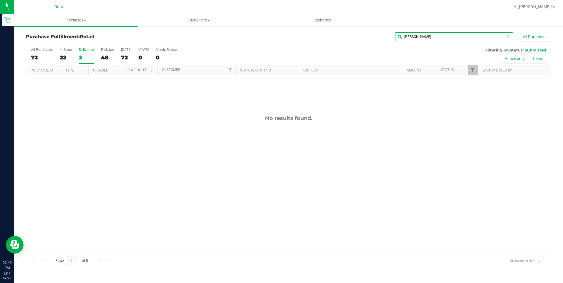
click at [428, 37] on input "[PERSON_NAME]" at bounding box center [454, 36] width 118 height 9
type input "m"
type input "489260"
click at [537, 40] on button "All Purchases" at bounding box center [534, 37] width 32 height 10
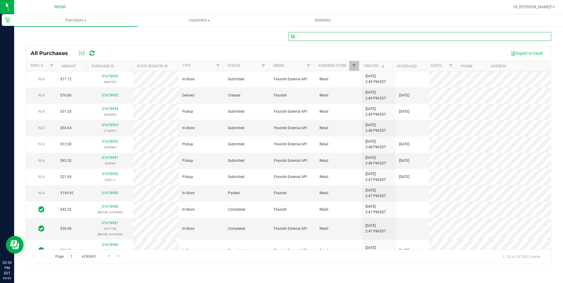
click at [328, 37] on input "text" at bounding box center [419, 36] width 262 height 9
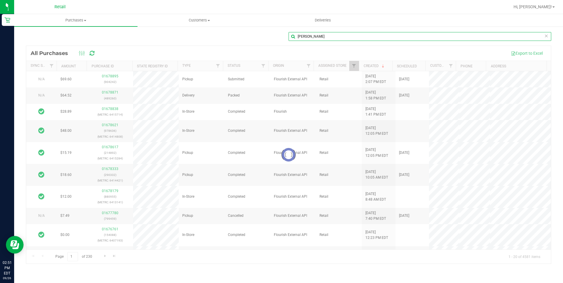
type input "mary campbell"
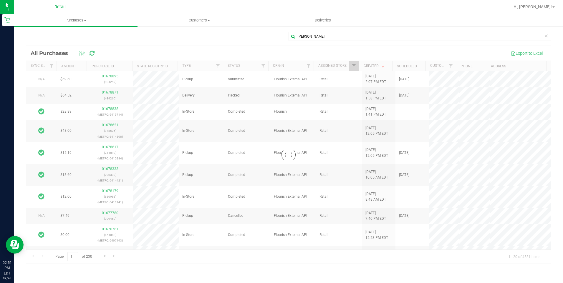
click at [109, 105] on div at bounding box center [288, 155] width 524 height 218
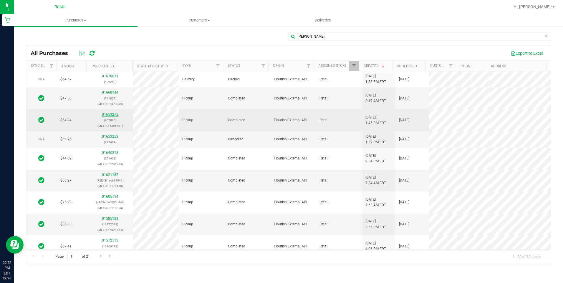
click at [108, 116] on link "01653272" at bounding box center [110, 114] width 16 height 4
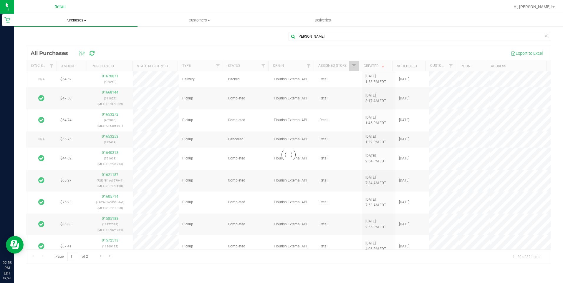
click at [72, 22] on span "Purchases" at bounding box center [75, 20] width 123 height 5
click at [51, 44] on li "Fulfillment" at bounding box center [75, 42] width 123 height 7
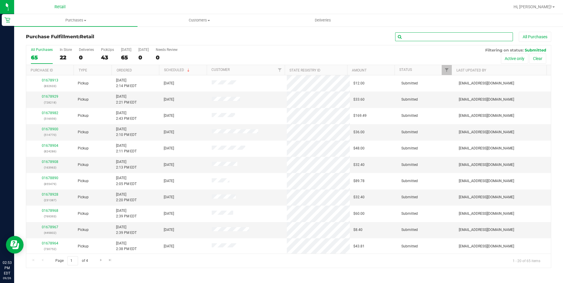
click at [420, 35] on input "text" at bounding box center [454, 36] width 118 height 9
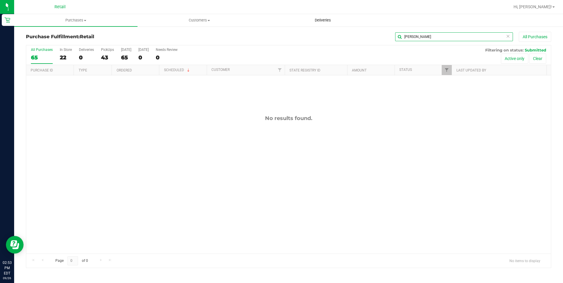
type input "holly carosi"
click at [322, 19] on span "Deliveries" at bounding box center [323, 20] width 32 height 5
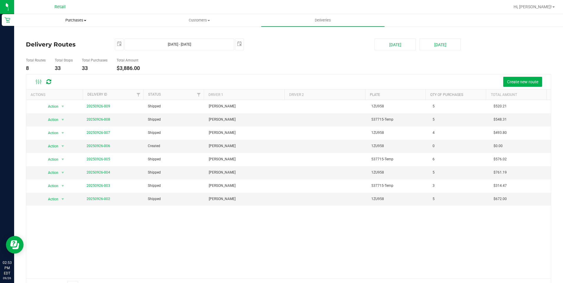
click at [71, 20] on span "Purchases" at bounding box center [75, 20] width 123 height 5
click at [53, 44] on li "Fulfillment" at bounding box center [75, 42] width 123 height 7
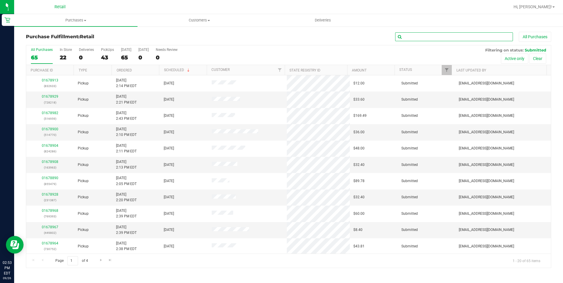
click at [418, 36] on input "text" at bounding box center [454, 36] width 118 height 9
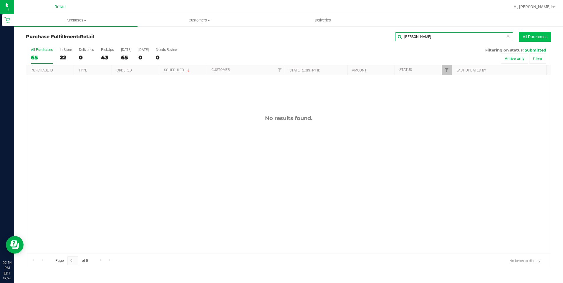
type input "holly Carosi"
click at [523, 33] on button "All Purchases" at bounding box center [534, 37] width 32 height 10
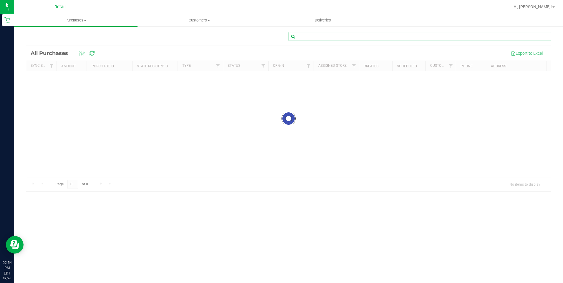
click at [368, 38] on input "text" at bounding box center [419, 36] width 262 height 9
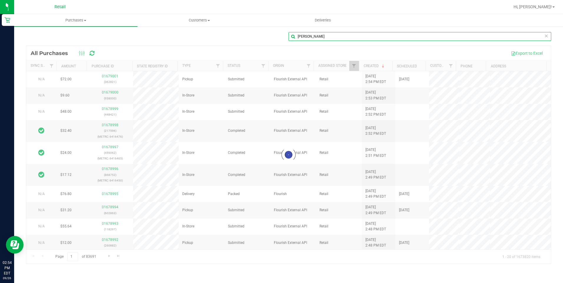
type input "holly"
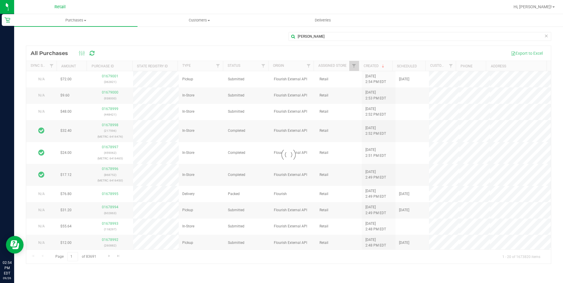
click at [113, 193] on div at bounding box center [288, 155] width 524 height 218
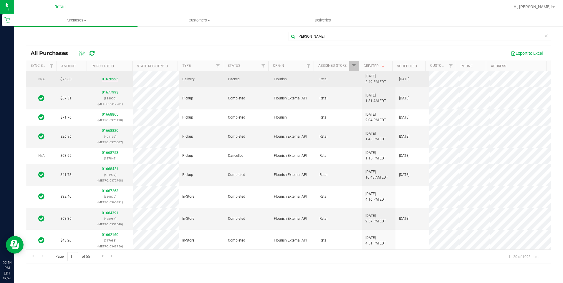
click at [104, 81] on link "01678995" at bounding box center [110, 79] width 16 height 4
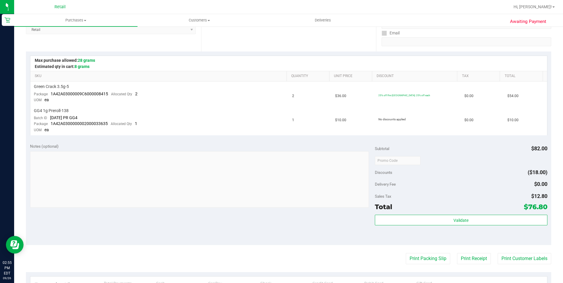
scroll to position [118, 0]
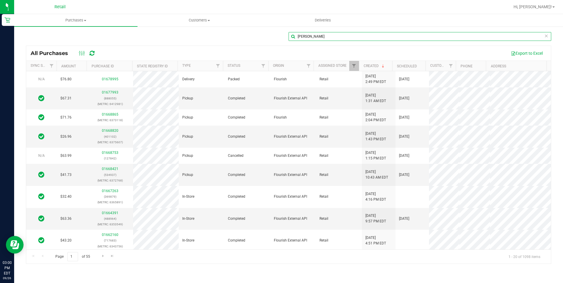
drag, startPoint x: 306, startPoint y: 36, endPoint x: 305, endPoint y: 33, distance: 3.7
click at [306, 36] on input "holly" at bounding box center [419, 36] width 262 height 9
type input "h"
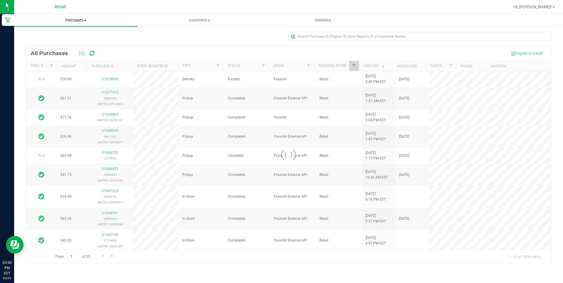
click at [75, 19] on span "Purchases" at bounding box center [75, 20] width 123 height 5
click at [41, 44] on span "Fulfillment" at bounding box center [32, 42] width 36 height 5
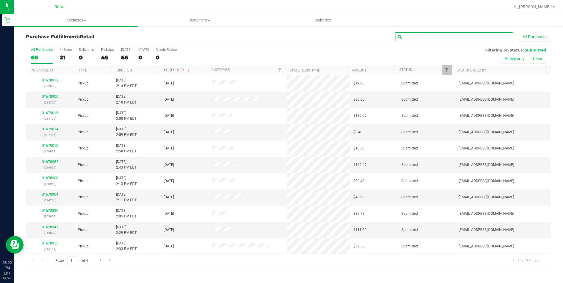
click at [423, 36] on input "text" at bounding box center [454, 36] width 118 height 9
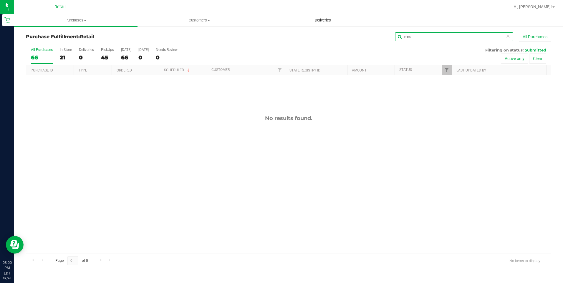
type input "reno"
click at [327, 19] on span "Deliveries" at bounding box center [323, 20] width 32 height 5
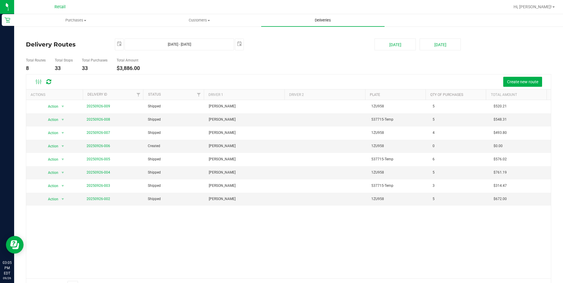
click at [324, 19] on span "Deliveries" at bounding box center [323, 20] width 32 height 5
click at [314, 19] on span "Deliveries" at bounding box center [323, 20] width 32 height 5
click at [81, 21] on span "Purchases" at bounding box center [75, 20] width 123 height 5
click at [75, 38] on li "Summary of purchases" at bounding box center [75, 35] width 123 height 7
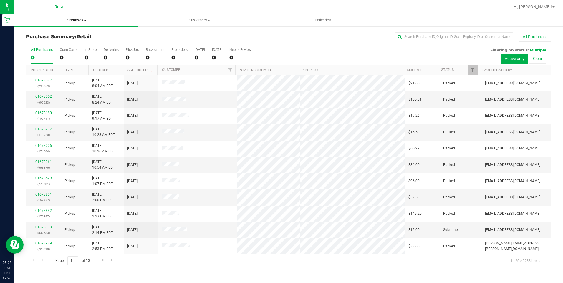
click at [80, 19] on span "Purchases" at bounding box center [75, 20] width 123 height 5
click at [42, 44] on span "Fulfillment" at bounding box center [32, 42] width 36 height 5
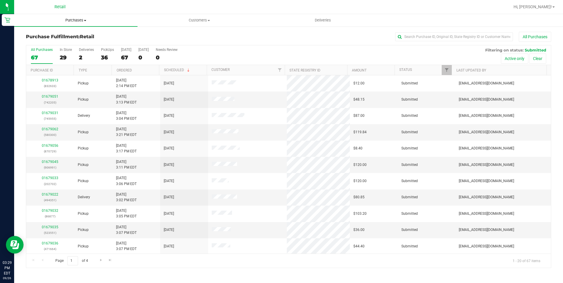
click at [76, 20] on span "Purchases" at bounding box center [75, 20] width 123 height 5
click at [55, 37] on span "Summary of purchases" at bounding box center [44, 35] width 60 height 5
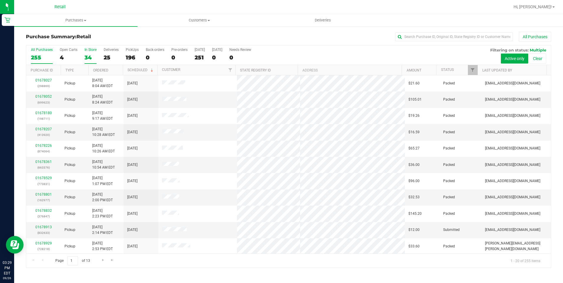
click at [86, 58] on div "34" at bounding box center [90, 57] width 12 height 7
click at [0, 0] on input "In Store 34" at bounding box center [0, 0] width 0 height 0
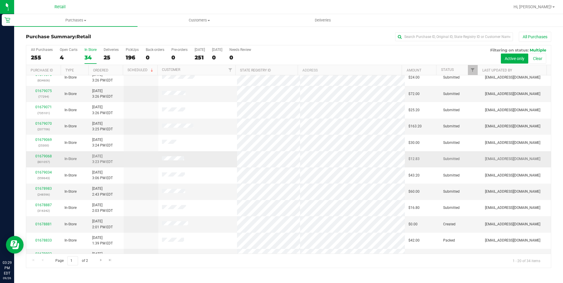
scroll to position [147, 0]
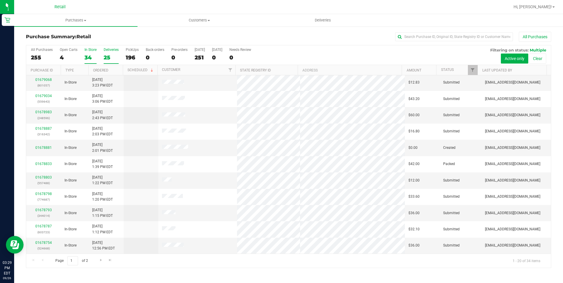
click at [112, 56] on div "25" at bounding box center [111, 57] width 15 height 7
click at [0, 0] on input "Deliveries 25" at bounding box center [0, 0] width 0 height 0
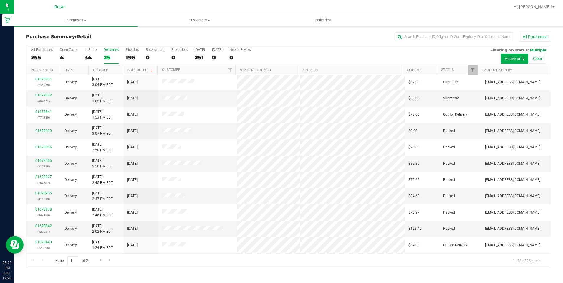
scroll to position [0, 0]
click at [74, 18] on span "Purchases" at bounding box center [75, 20] width 123 height 5
click at [171, 20] on span "Customers" at bounding box center [199, 20] width 123 height 5
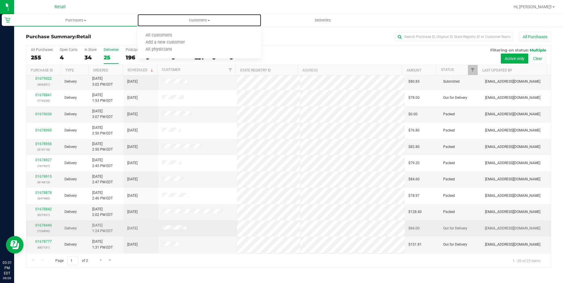
scroll to position [88, 0]
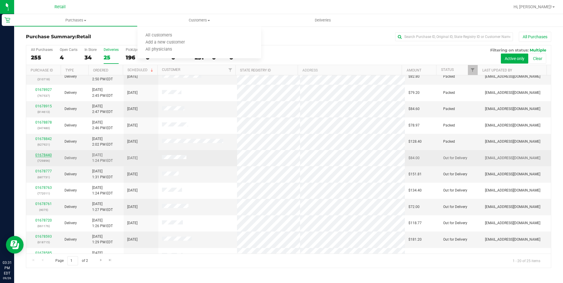
click at [39, 156] on link "01678440" at bounding box center [43, 155] width 16 height 4
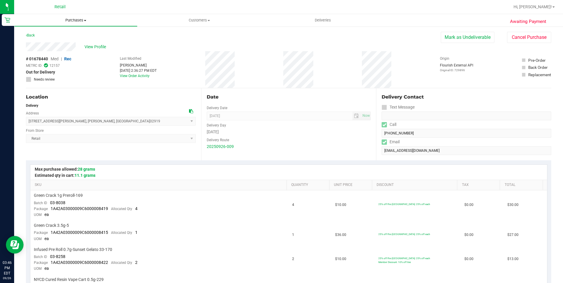
click at [74, 19] on span "Purchases" at bounding box center [75, 20] width 123 height 5
click at [51, 38] on li "Summary of purchases" at bounding box center [75, 35] width 123 height 7
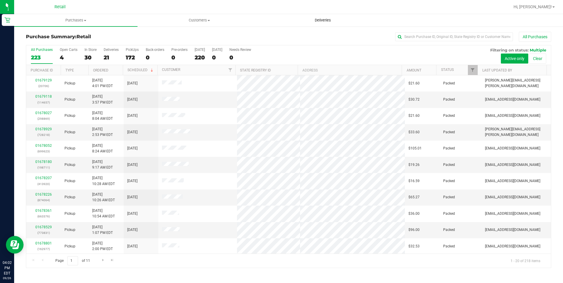
click at [325, 14] on uib-tab-heading "Deliveries" at bounding box center [322, 20] width 123 height 12
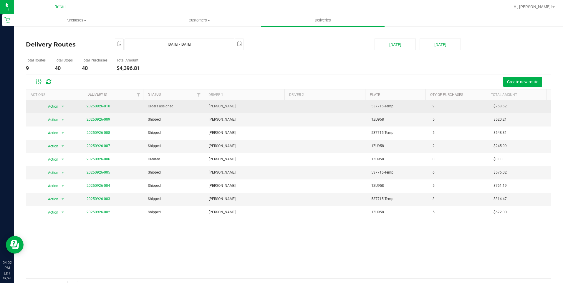
click at [104, 107] on link "20250926-010" at bounding box center [98, 106] width 24 height 4
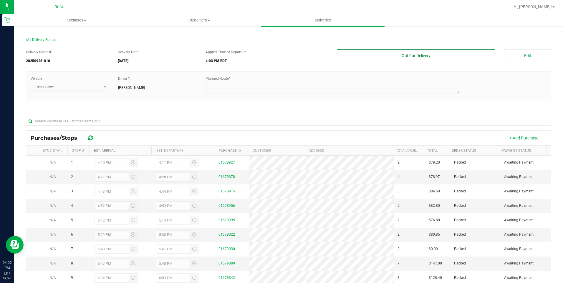
click at [440, 61] on button "Out For Delivery" at bounding box center [416, 55] width 159 height 12
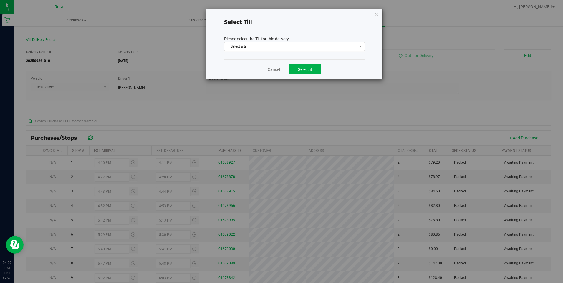
click at [343, 46] on span "Select a till" at bounding box center [290, 46] width 133 height 8
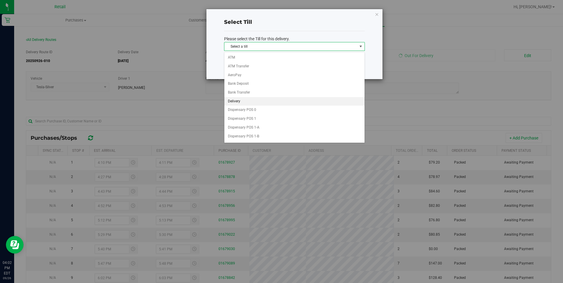
click at [255, 99] on li "Delivery" at bounding box center [294, 101] width 140 height 9
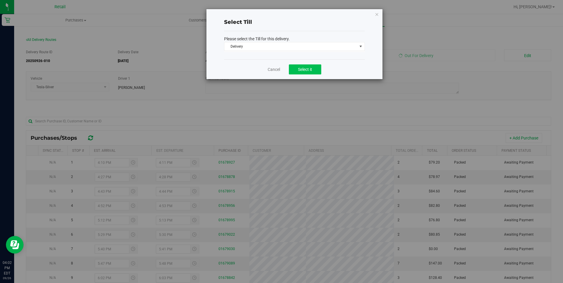
drag, startPoint x: 322, startPoint y: 72, endPoint x: 311, endPoint y: 72, distance: 10.3
click at [321, 72] on div "Cancel Select it" at bounding box center [294, 69] width 141 height 20
click at [311, 72] on button "Select it" at bounding box center [305, 69] width 32 height 10
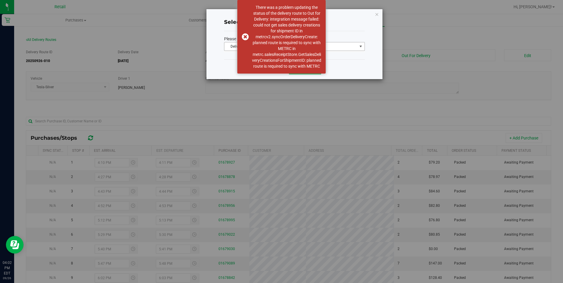
click at [381, 13] on div "Select Till Please select the Till for this delivery. Delivery Select a till AT…" at bounding box center [294, 44] width 176 height 70
click at [377, 13] on icon at bounding box center [377, 14] width 4 height 7
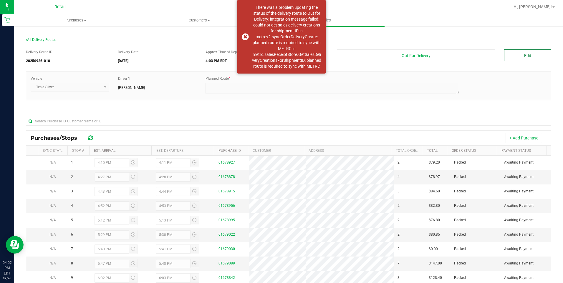
click at [523, 58] on button "Edit" at bounding box center [527, 55] width 47 height 12
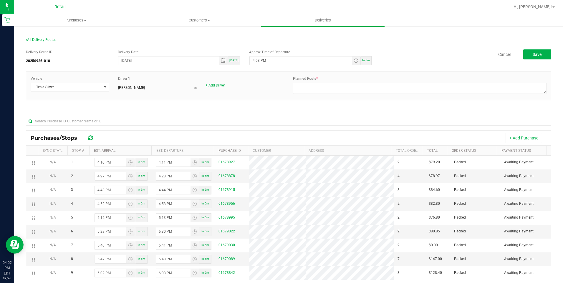
click at [366, 61] on span "In 5m" at bounding box center [366, 60] width 8 height 3
type input "4:07 PM"
click at [336, 90] on textarea at bounding box center [419, 88] width 253 height 11
type textarea "onfleet"
click at [527, 52] on button "Save" at bounding box center [537, 54] width 28 height 10
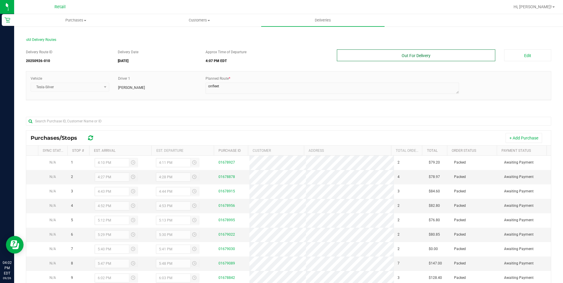
click at [436, 51] on button "Out For Delivery" at bounding box center [416, 55] width 159 height 12
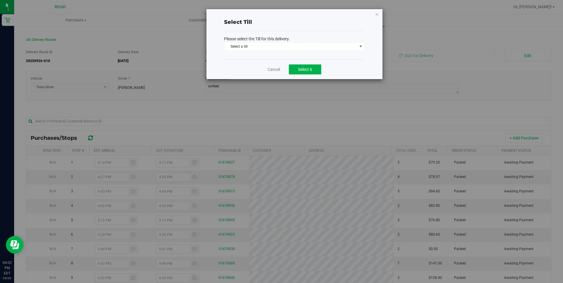
click at [325, 48] on span "Select a till" at bounding box center [290, 46] width 133 height 8
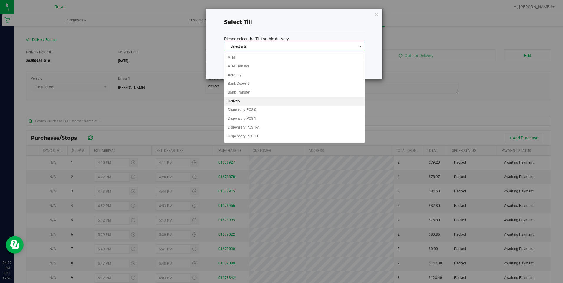
click at [263, 100] on li "Delivery" at bounding box center [294, 101] width 140 height 9
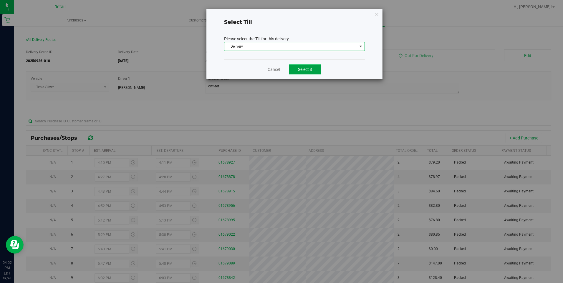
click at [308, 69] on span "Select it" at bounding box center [305, 69] width 14 height 5
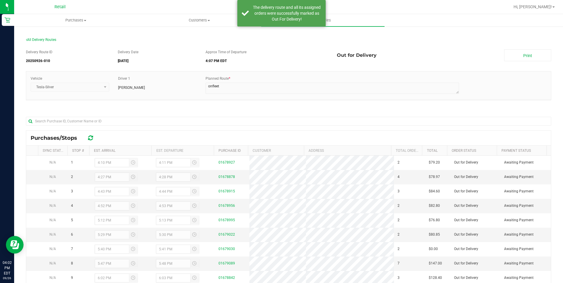
click at [523, 51] on link "Print" at bounding box center [527, 55] width 47 height 12
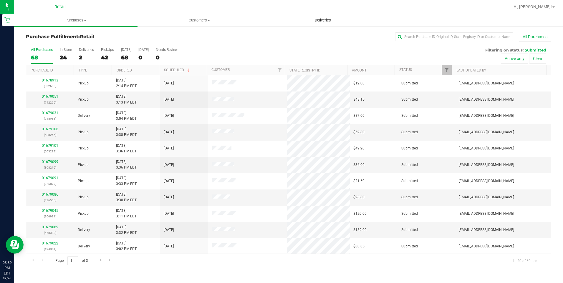
click at [319, 22] on span "Deliveries" at bounding box center [323, 20] width 32 height 5
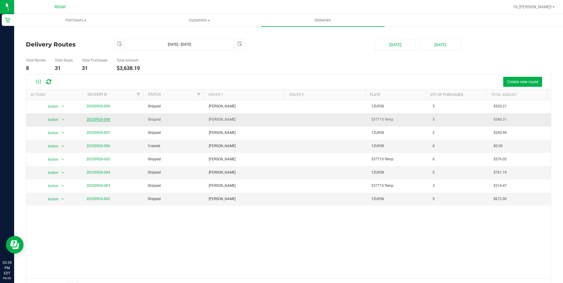
click at [94, 119] on link "20250926-008" at bounding box center [98, 119] width 24 height 4
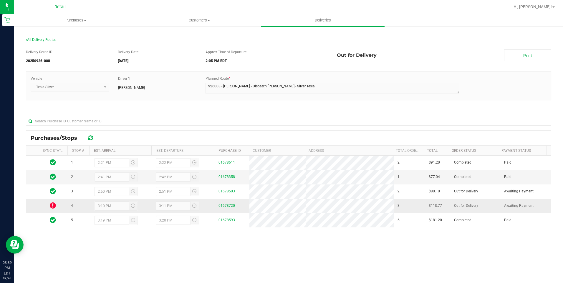
click at [52, 205] on icon at bounding box center [53, 205] width 6 height 7
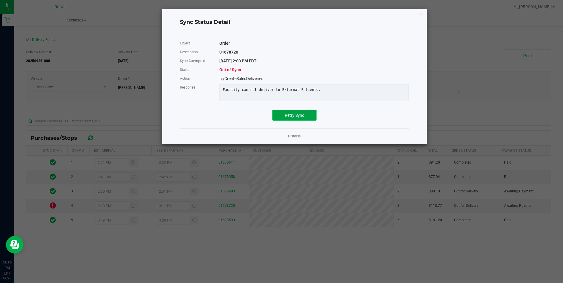
click at [289, 118] on span "Retry Sync" at bounding box center [293, 115] width 19 height 5
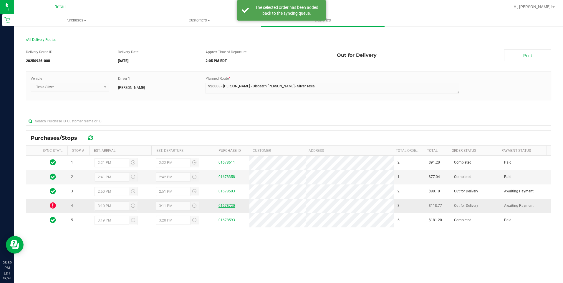
click at [226, 206] on link "01678720" at bounding box center [226, 206] width 16 height 4
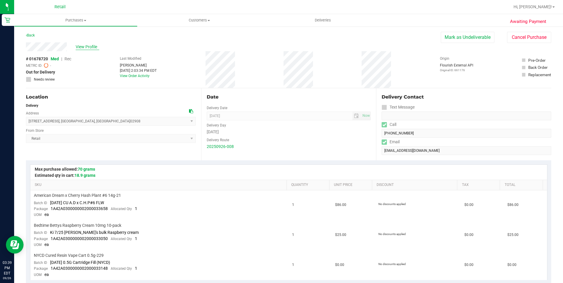
click at [85, 47] on span "View Profile" at bounding box center [88, 47] width 24 height 6
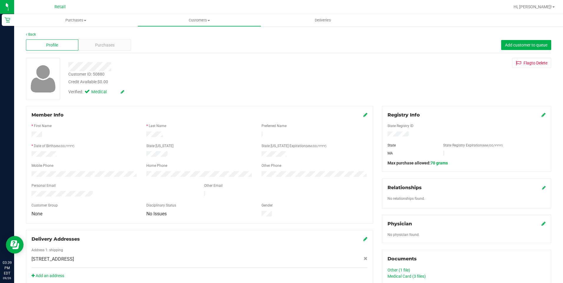
click at [102, 48] on span "Purchases" at bounding box center [104, 45] width 19 height 6
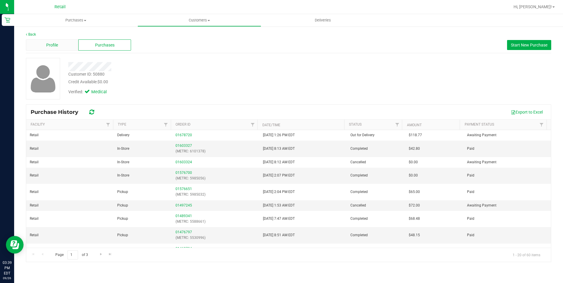
click at [60, 46] on div "Profile" at bounding box center [52, 44] width 52 height 11
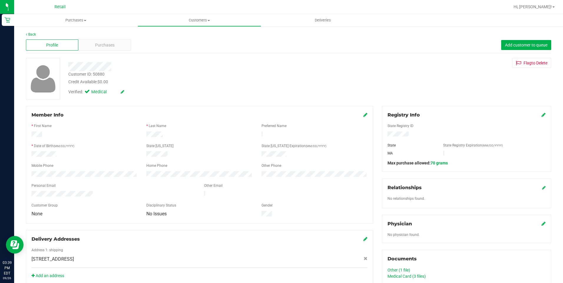
click at [541, 116] on icon at bounding box center [543, 114] width 4 height 5
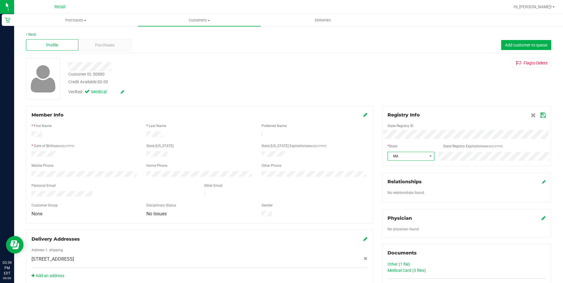
click at [410, 155] on span "MA" at bounding box center [406, 156] width 39 height 8
click at [499, 117] on div "Registry Info" at bounding box center [466, 115] width 158 height 7
click at [540, 113] on icon at bounding box center [542, 115] width 5 height 5
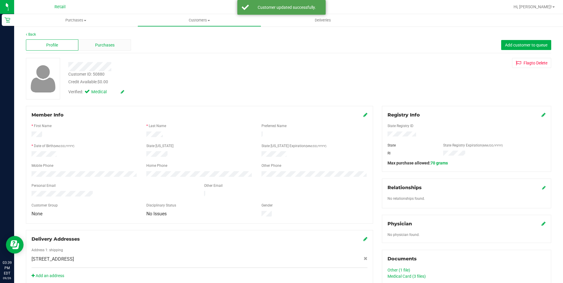
click at [104, 47] on span "Purchases" at bounding box center [104, 45] width 19 height 6
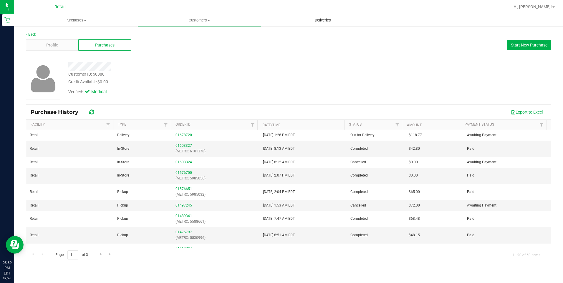
click at [325, 20] on span "Deliveries" at bounding box center [323, 20] width 32 height 5
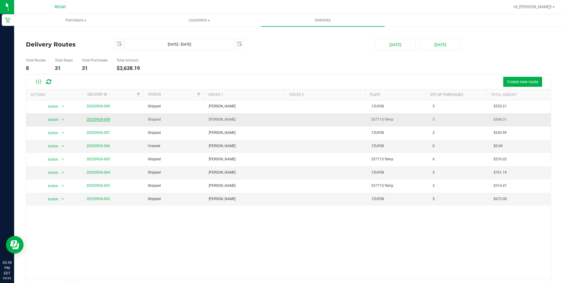
click at [100, 118] on link "20250926-008" at bounding box center [98, 119] width 24 height 4
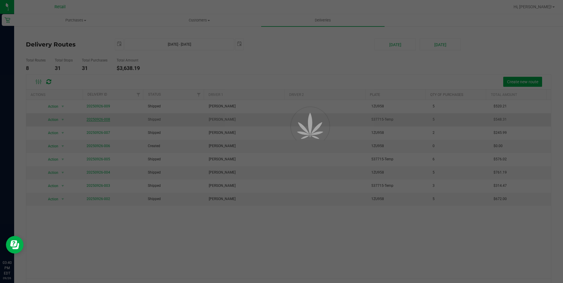
click at [100, 119] on div at bounding box center [281, 141] width 563 height 283
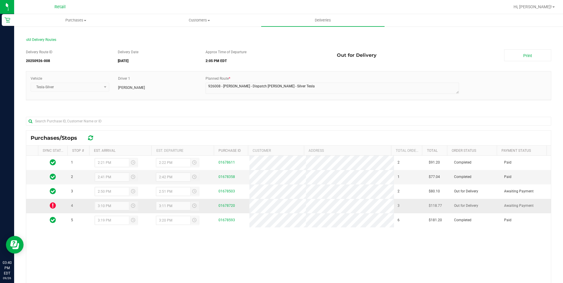
click at [53, 204] on icon at bounding box center [53, 205] width 6 height 7
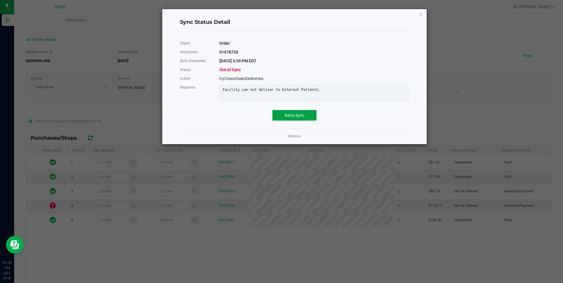
click at [303, 117] on span "Retry Sync" at bounding box center [293, 115] width 19 height 5
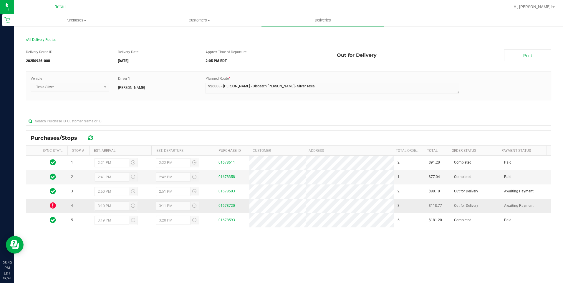
click at [52, 207] on icon at bounding box center [53, 205] width 6 height 7
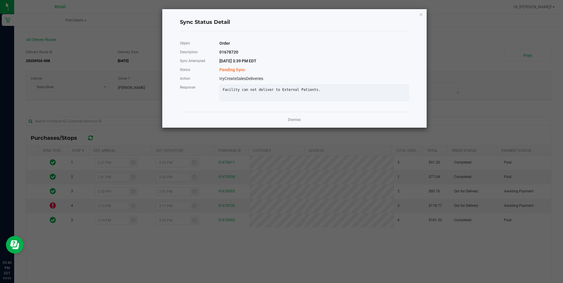
click at [131, 30] on ngb-modal-window "Sync Status Detail Object Order Description 01678720 Sync Attempted [DATE] 3:39…" at bounding box center [283, 141] width 567 height 283
click at [294, 122] on link "Dismiss" at bounding box center [294, 119] width 13 height 5
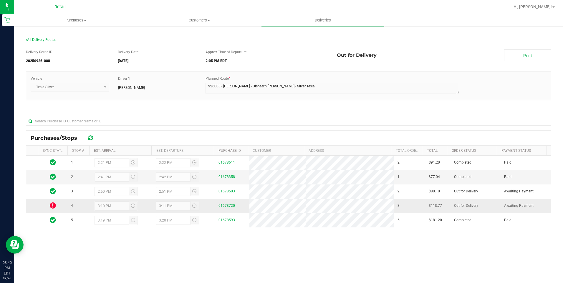
click at [53, 205] on icon at bounding box center [53, 205] width 6 height 7
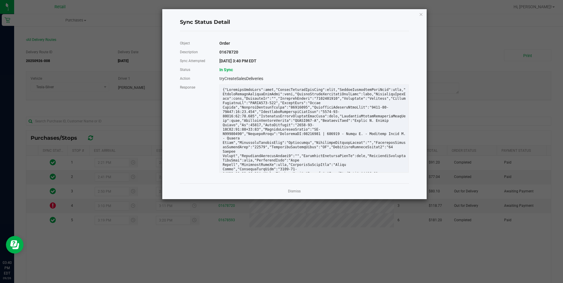
click at [300, 185] on div "Dismiss" at bounding box center [294, 191] width 229 height 16
click at [293, 190] on link "Dismiss" at bounding box center [294, 191] width 13 height 5
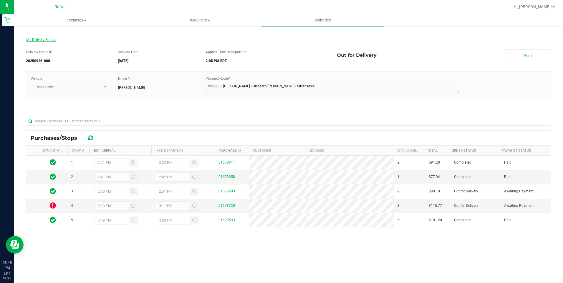
click at [46, 41] on span "All Delivery Routes" at bounding box center [41, 40] width 30 height 4
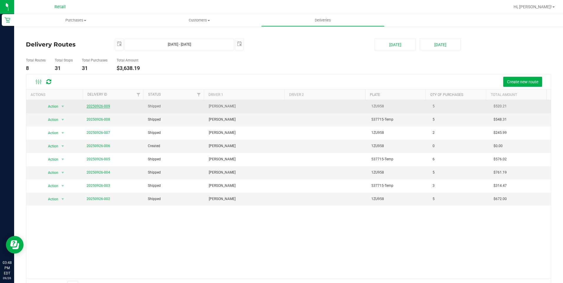
click at [96, 106] on link "20250926-009" at bounding box center [98, 106] width 24 height 4
